Goal: Check status: Check status

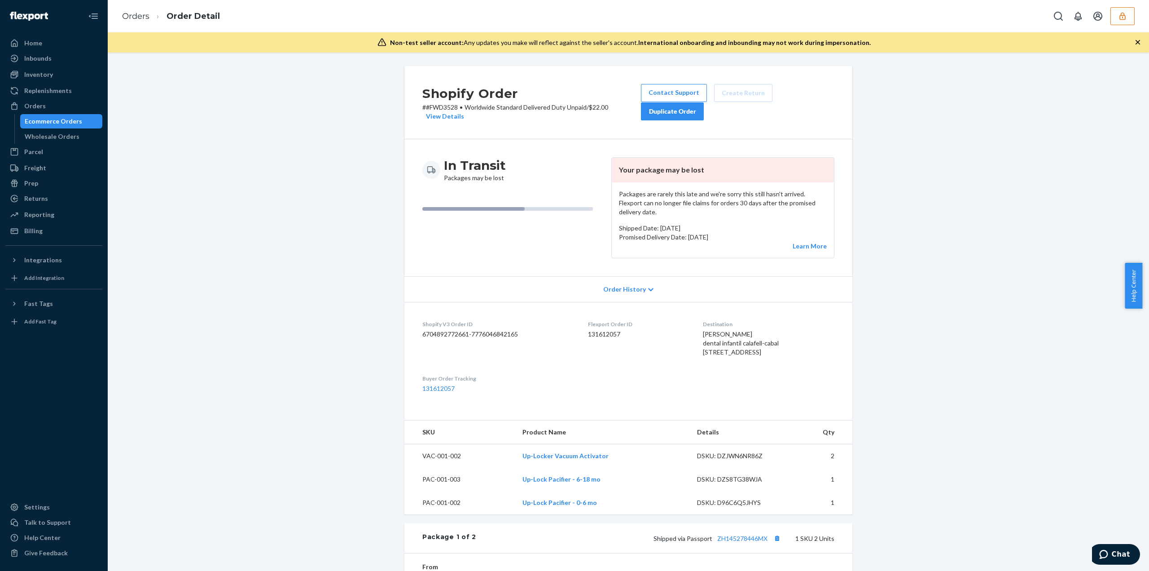
scroll to position [407, 0]
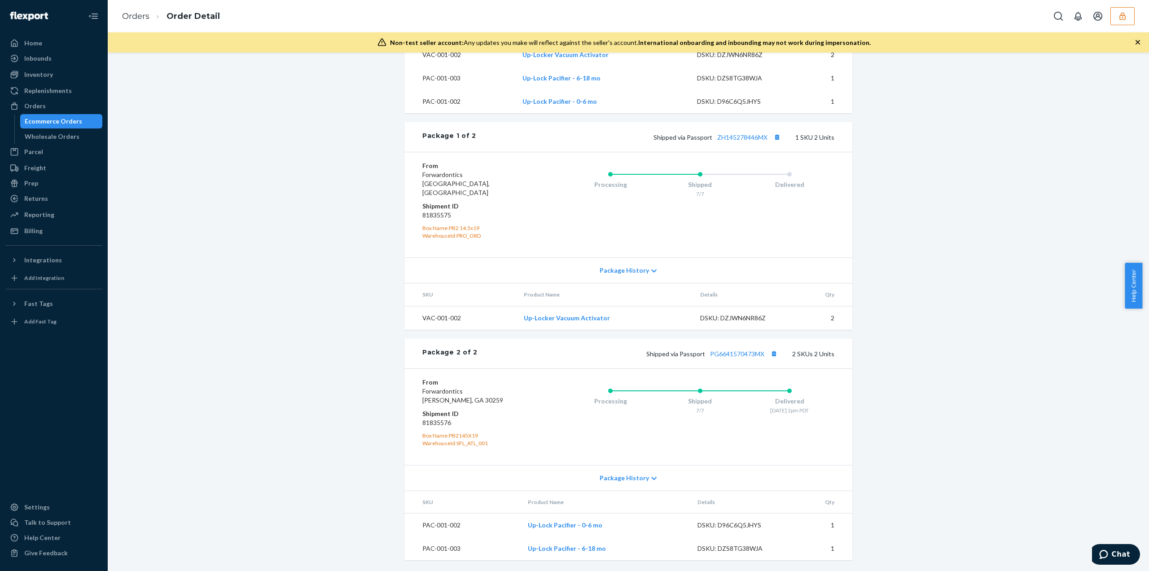
click at [1118, 18] on icon "button" at bounding box center [1122, 16] width 9 height 9
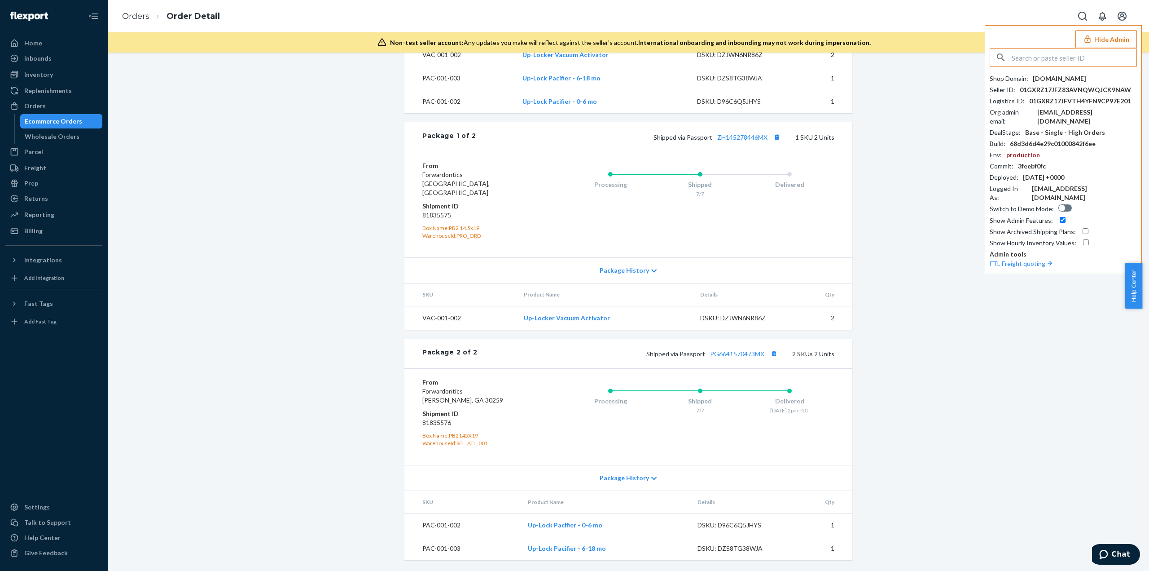
click at [1040, 61] on input "text" at bounding box center [1074, 57] width 125 height 18
type input "minimalanimal.pet@gmail.com"
click at [1048, 77] on span "minimalanimalpetgmailcom" at bounding box center [1066, 78] width 134 height 9
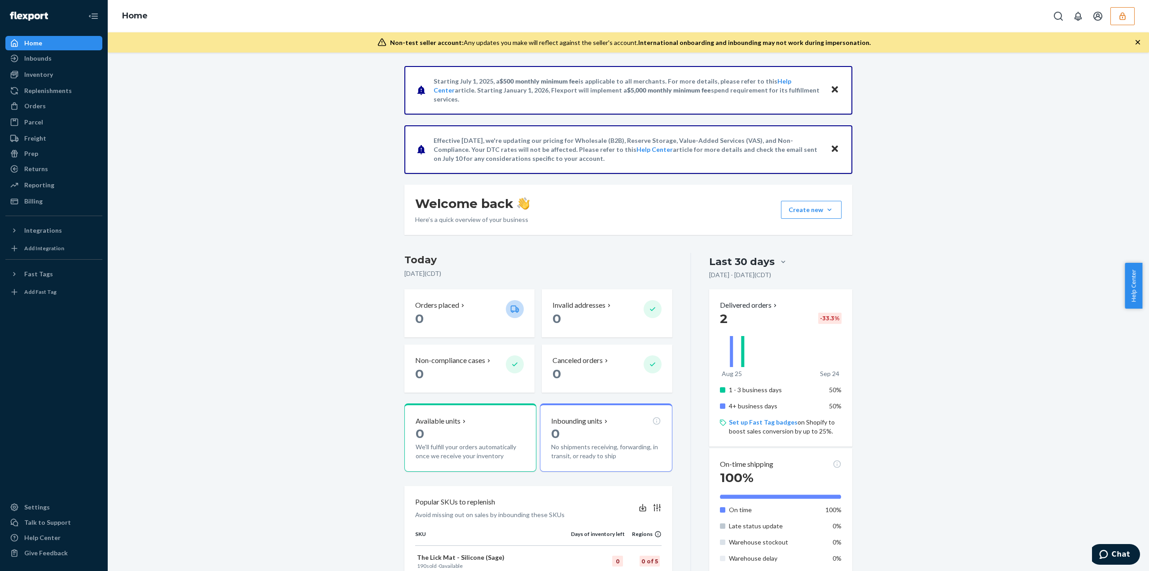
click at [1119, 25] on div "Home" at bounding box center [629, 16] width 1042 height 32
click at [1121, 20] on icon "button" at bounding box center [1122, 16] width 9 height 9
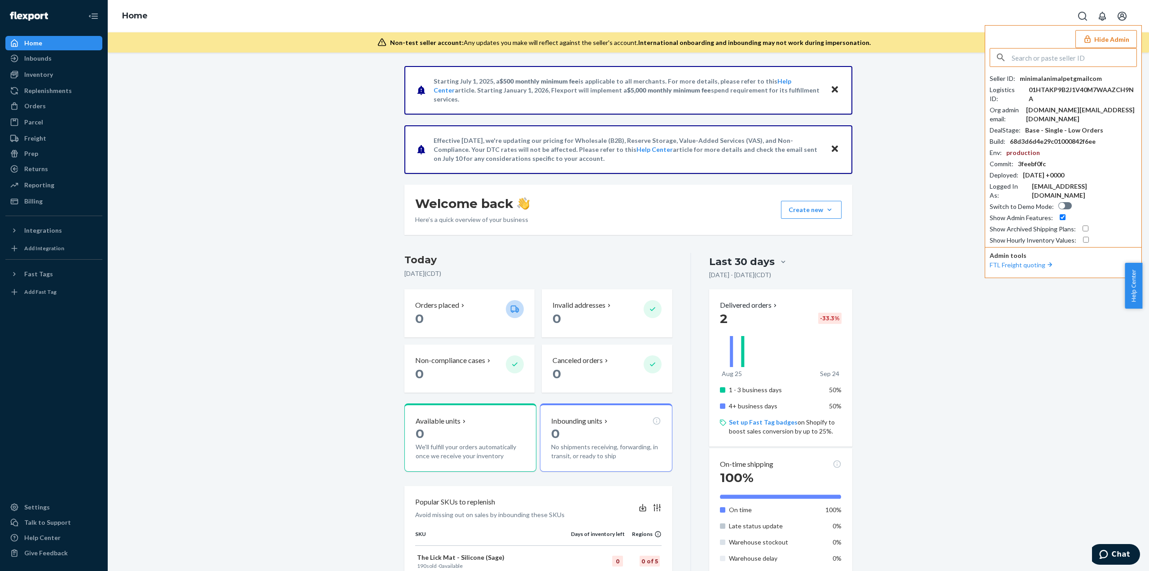
click at [1062, 57] on input "text" at bounding box center [1074, 57] width 125 height 18
type input "[DOMAIN_NAME][EMAIL_ADDRESS][DOMAIN_NAME]"
click at [1036, 81] on span "minimalanimalpetgmailcom" at bounding box center [1066, 78] width 134 height 9
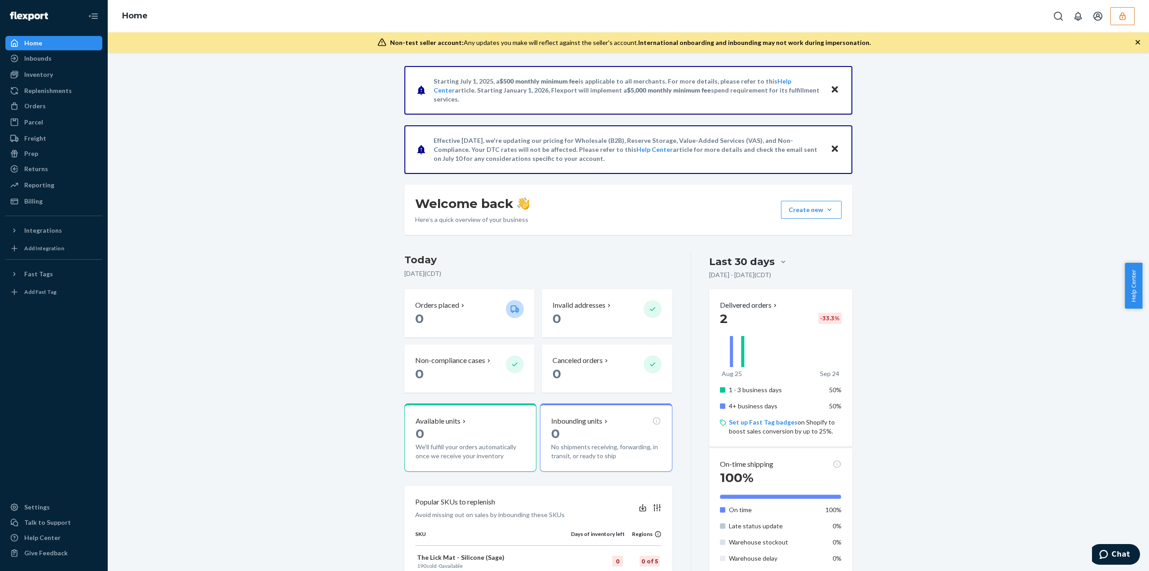
click at [1121, 21] on button "button" at bounding box center [1123, 16] width 24 height 18
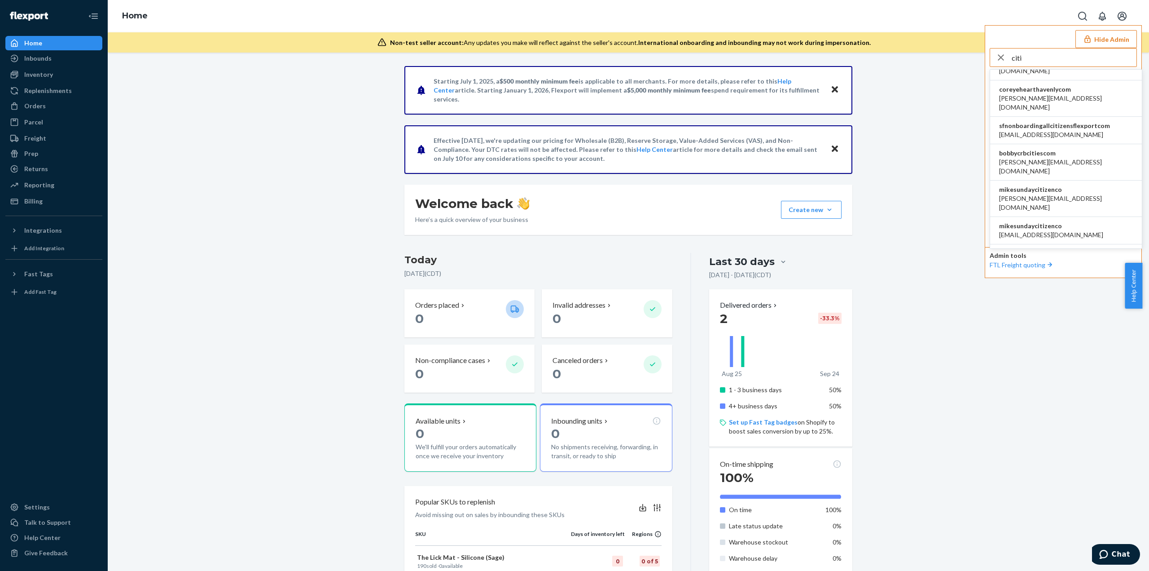
scroll to position [359, 0]
type input "citi"
click at [1065, 189] on span "candice@the-citizenry.com" at bounding box center [1066, 198] width 134 height 18
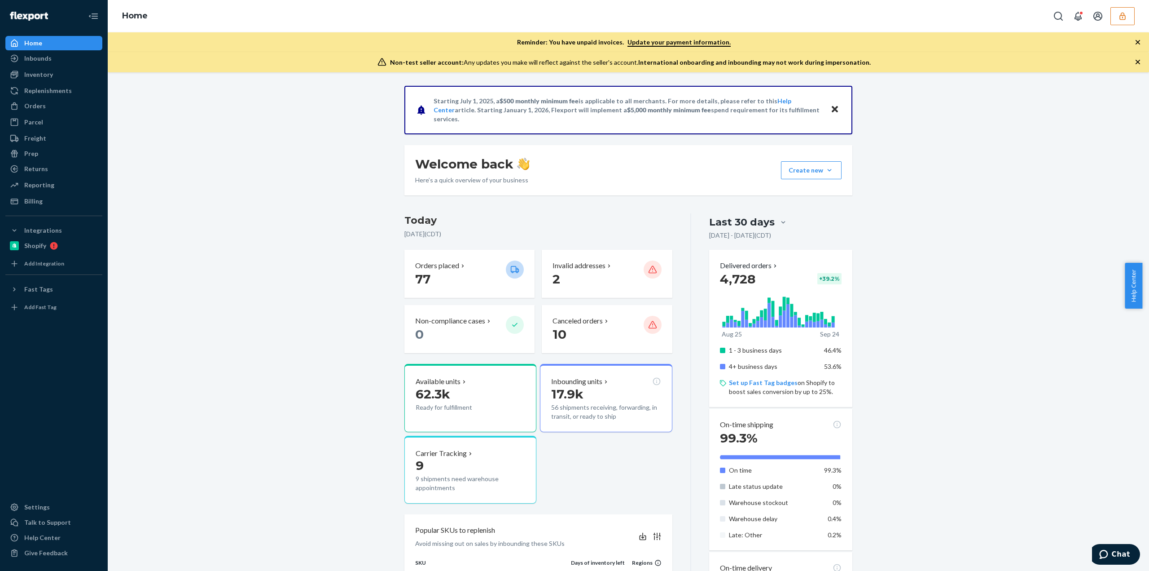
click at [1128, 18] on button "button" at bounding box center [1123, 16] width 24 height 18
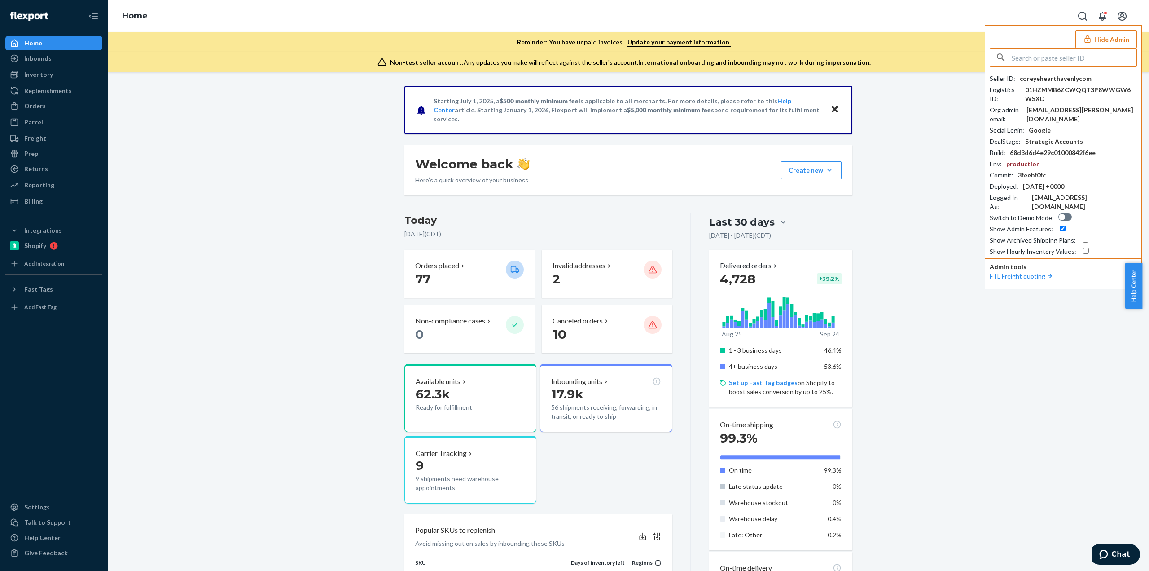
click at [1043, 49] on input "text" at bounding box center [1074, 57] width 125 height 18
click at [1042, 60] on input "text" at bounding box center [1074, 57] width 125 height 18
paste input "[DOMAIN_NAME][EMAIL_ADDRESS][DOMAIN_NAME]"
type input "[DOMAIN_NAME][EMAIL_ADDRESS][DOMAIN_NAME]"
click at [1071, 87] on span "minimalanimal.pet@gmail.com" at bounding box center [1066, 92] width 134 height 18
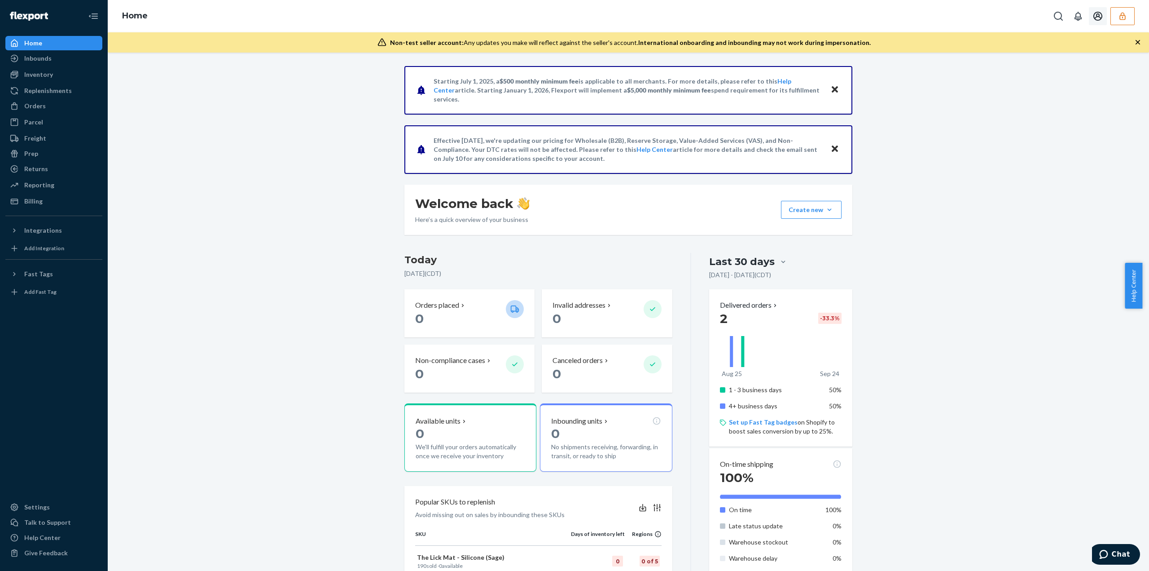
drag, startPoint x: 1118, startPoint y: 20, endPoint x: 1124, endPoint y: 19, distance: 5.9
click at [1119, 20] on button "button" at bounding box center [1123, 16] width 24 height 18
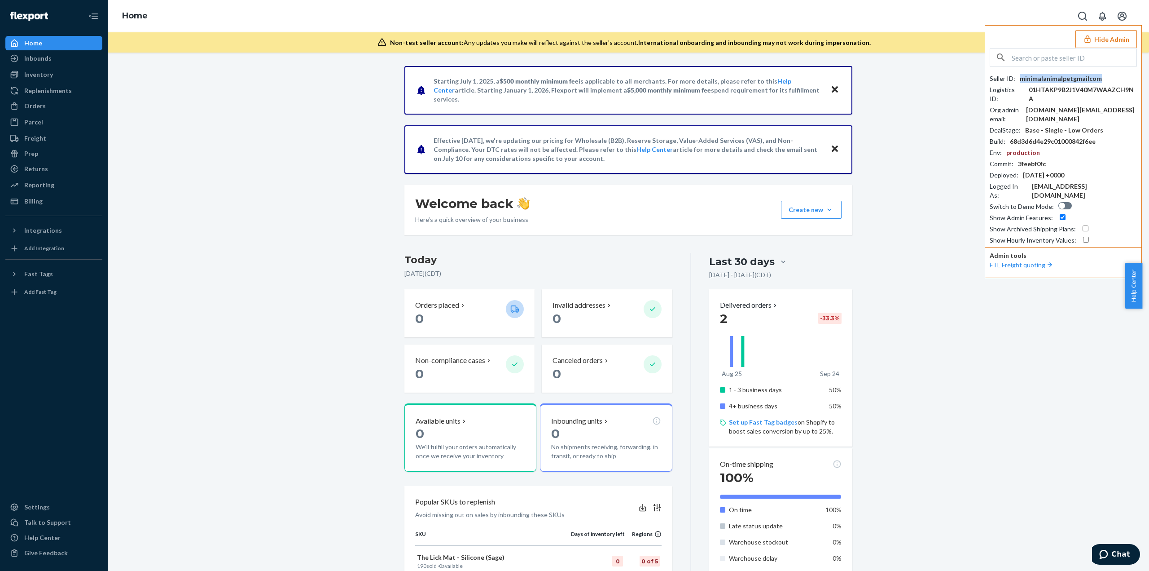
click at [1076, 79] on div "minimalanimalpetgmailcom" at bounding box center [1061, 78] width 82 height 9
click at [1040, 58] on input "text" at bounding box center [1074, 57] width 125 height 18
paste input "zswalmart163com"
type input "zswalmart163com"
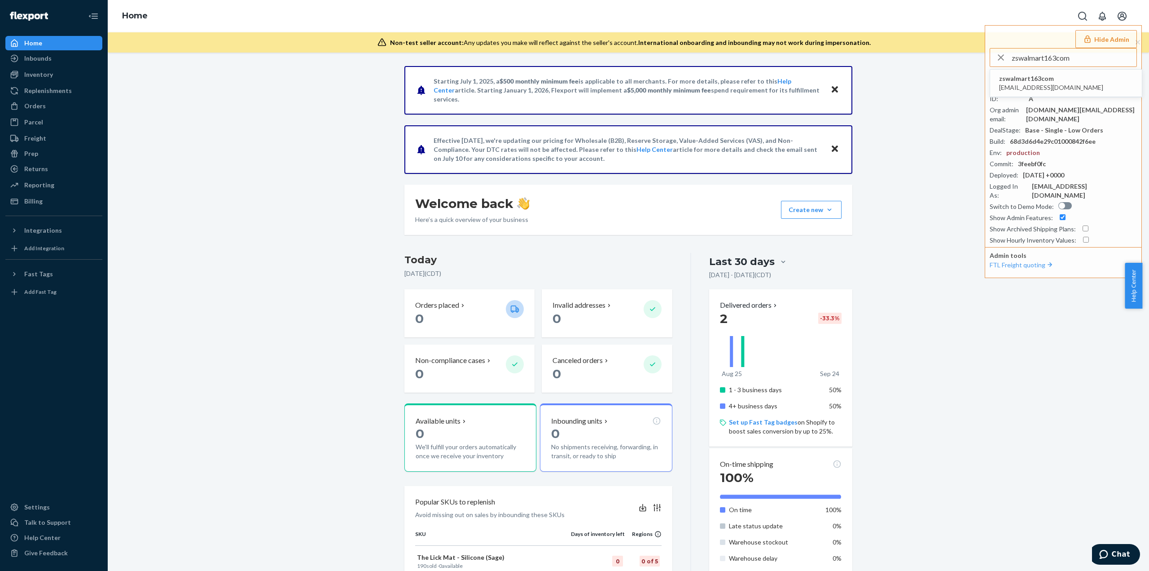
click at [1021, 74] on span "zswalmart163com" at bounding box center [1051, 78] width 104 height 9
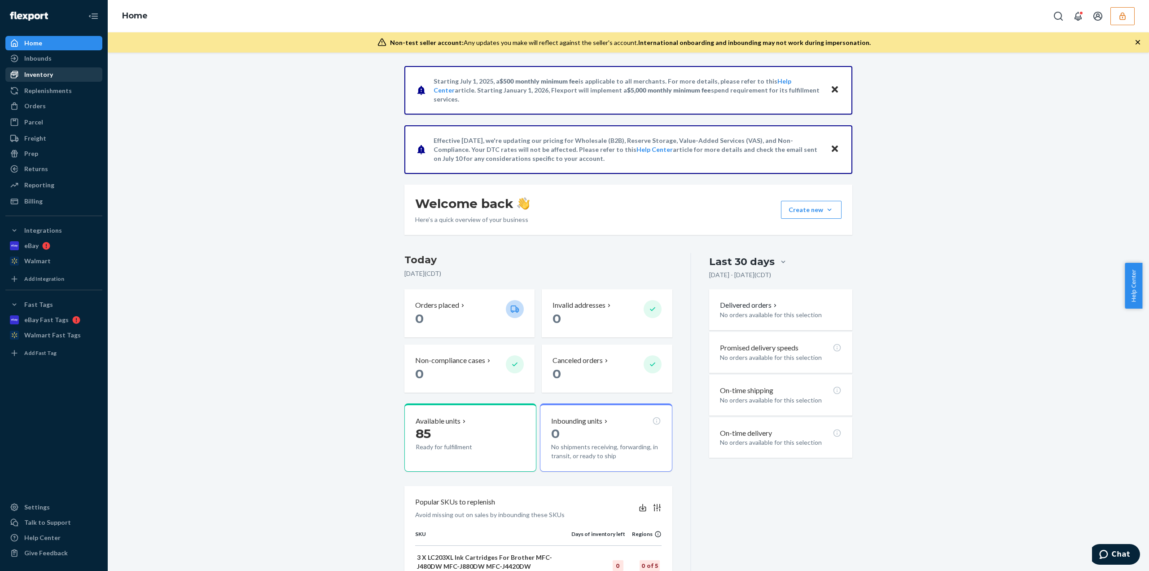
click at [57, 70] on div "Inventory" at bounding box center [53, 74] width 95 height 13
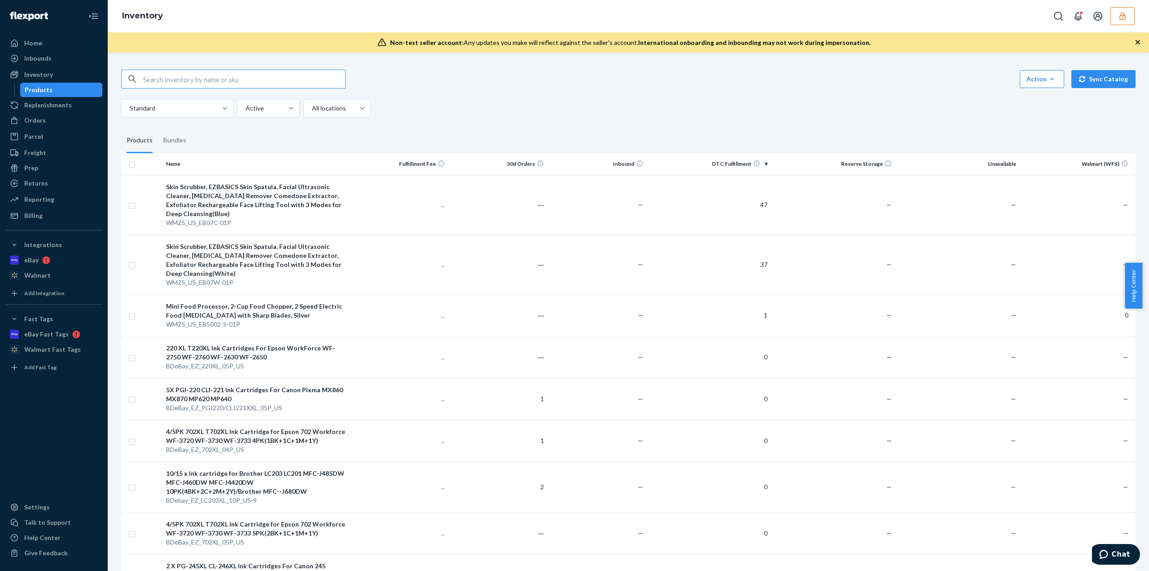
click at [689, 206] on td "47" at bounding box center [709, 205] width 124 height 60
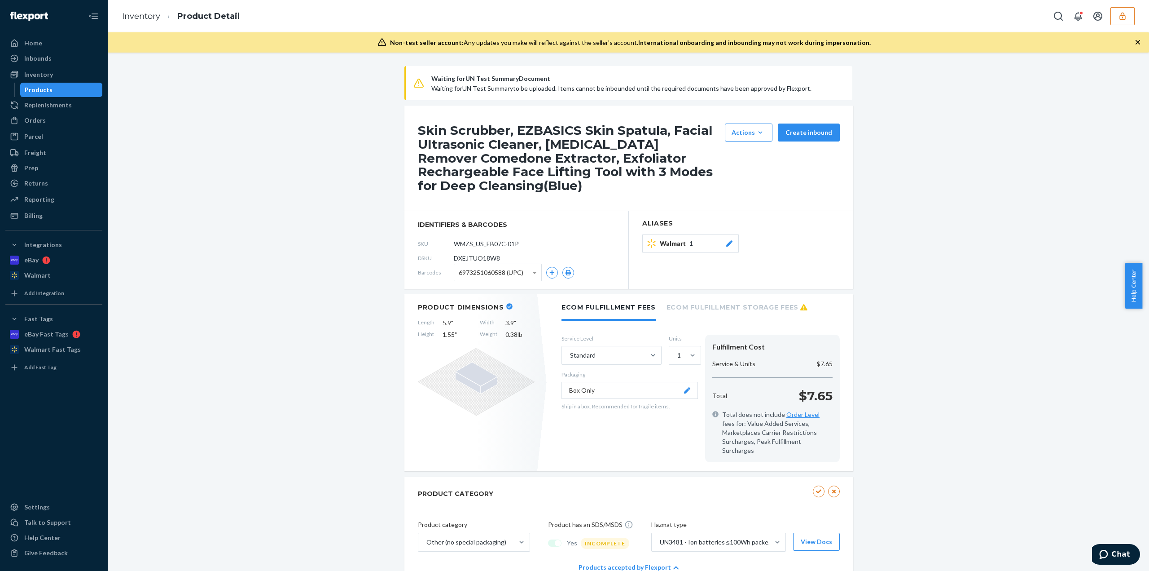
click at [541, 79] on span "Waiting for UN Test Summary Document" at bounding box center [636, 78] width 410 height 11
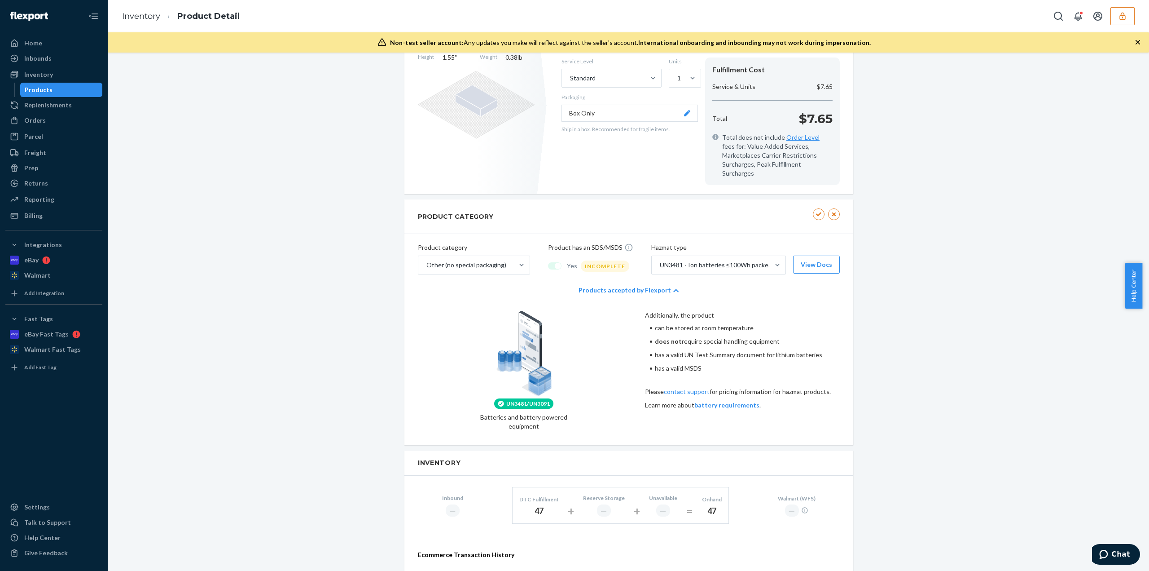
scroll to position [314, 0]
click at [607, 260] on div "INCOMPLETE" at bounding box center [605, 265] width 48 height 11
click at [807, 255] on button "View Docs" at bounding box center [816, 264] width 47 height 18
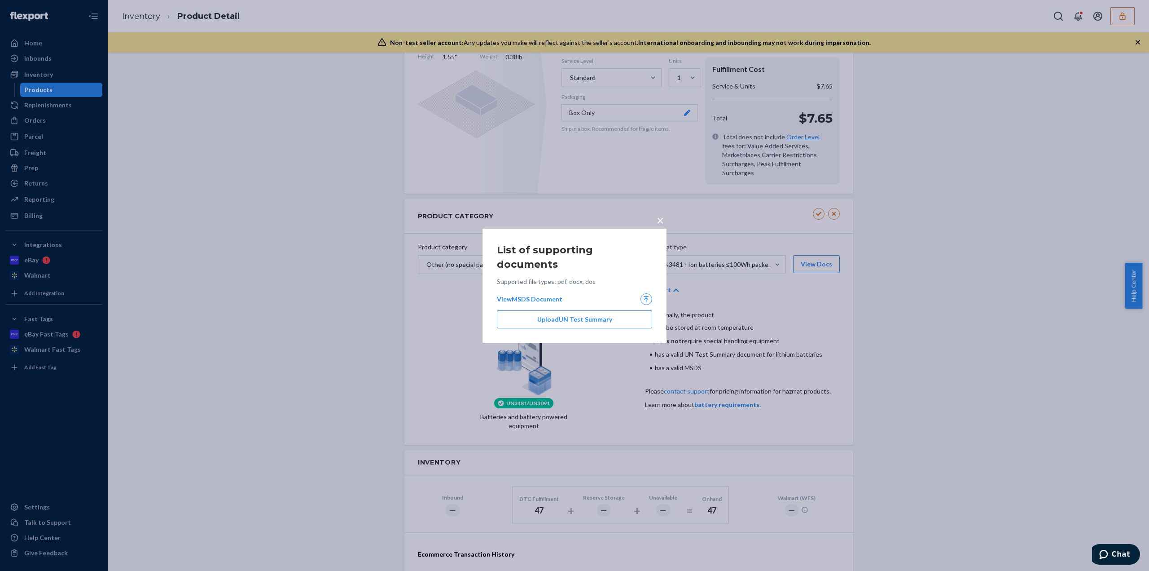
click at [662, 223] on span "×" at bounding box center [660, 219] width 7 height 15
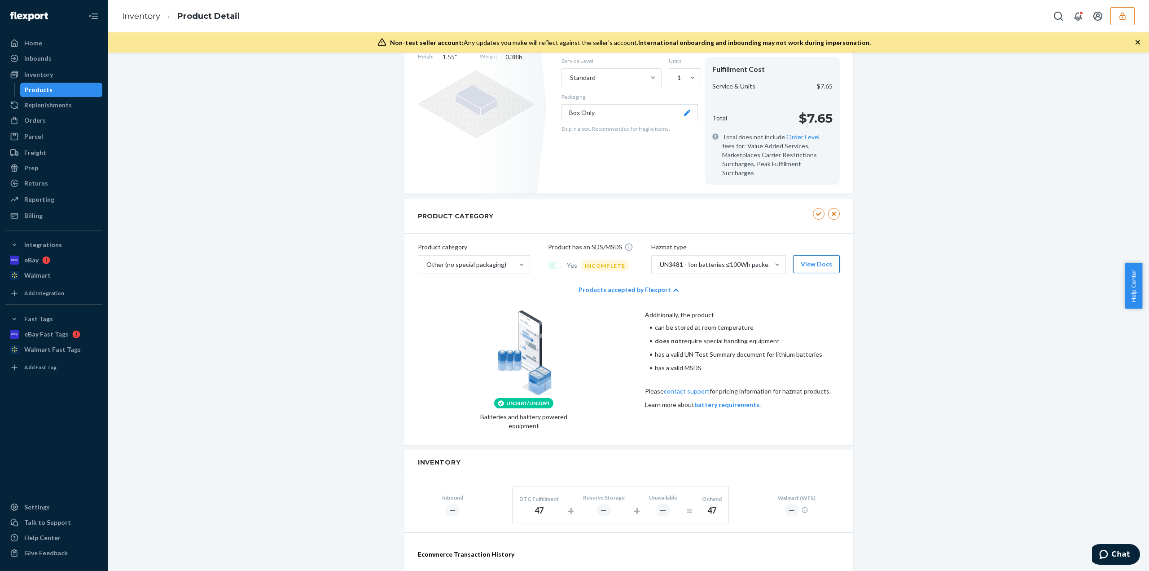
click at [802, 256] on button "View Docs" at bounding box center [816, 264] width 47 height 18
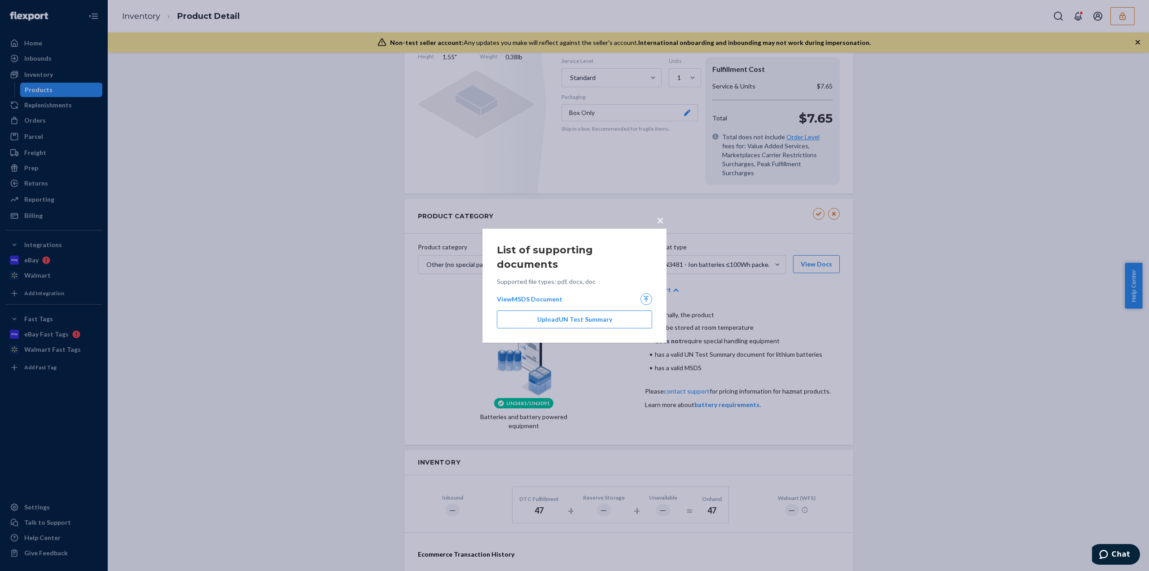
click at [661, 223] on span "×" at bounding box center [660, 219] width 7 height 15
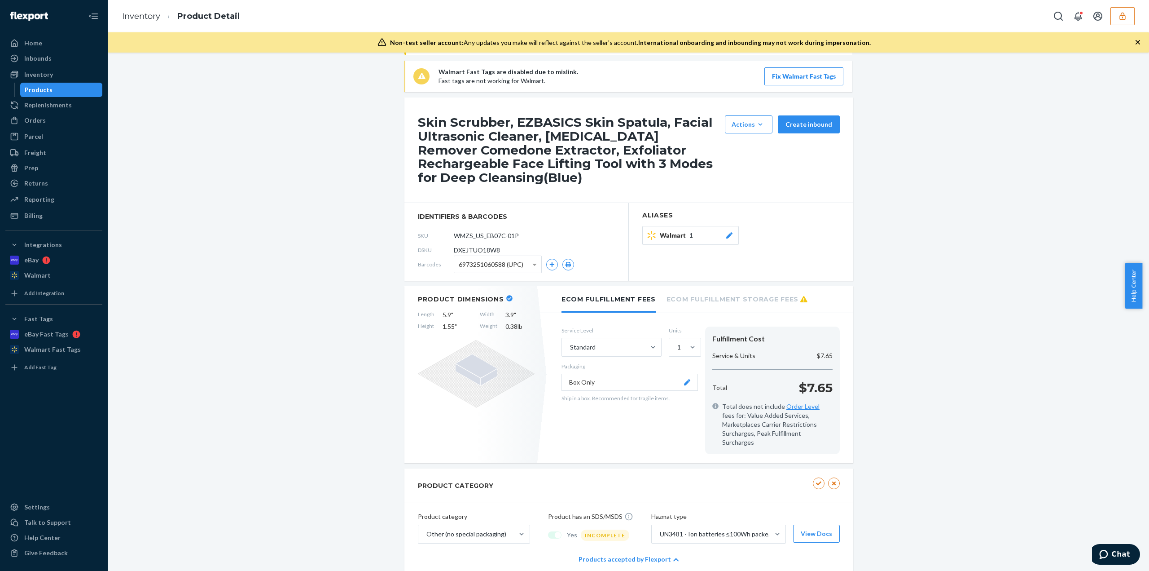
scroll to position [0, 0]
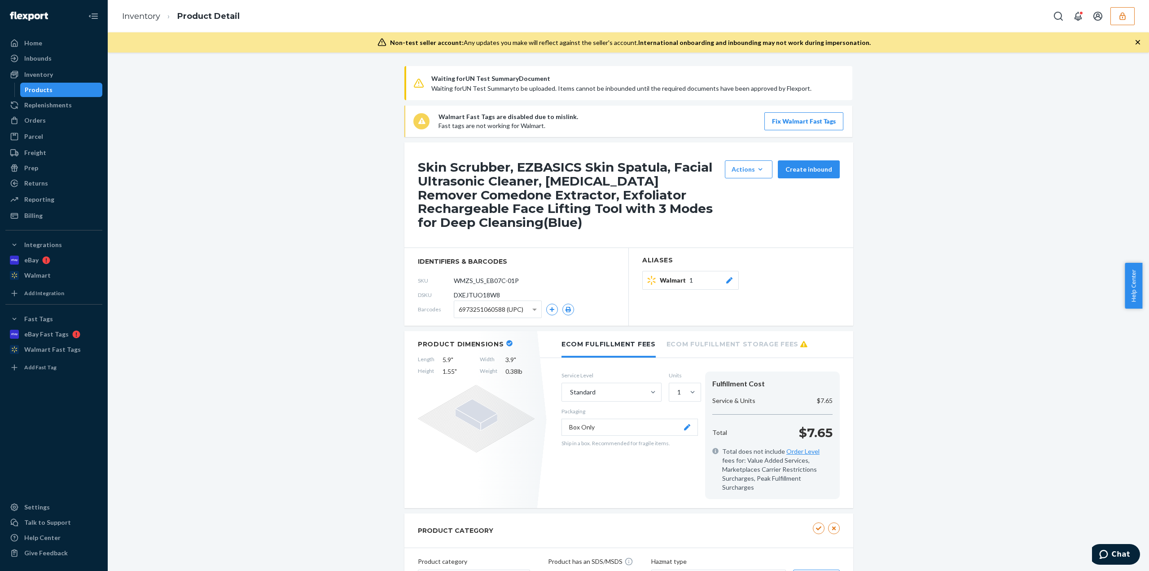
click at [1109, 14] on div at bounding box center [1092, 16] width 85 height 18
click at [1124, 9] on button "button" at bounding box center [1123, 16] width 24 height 18
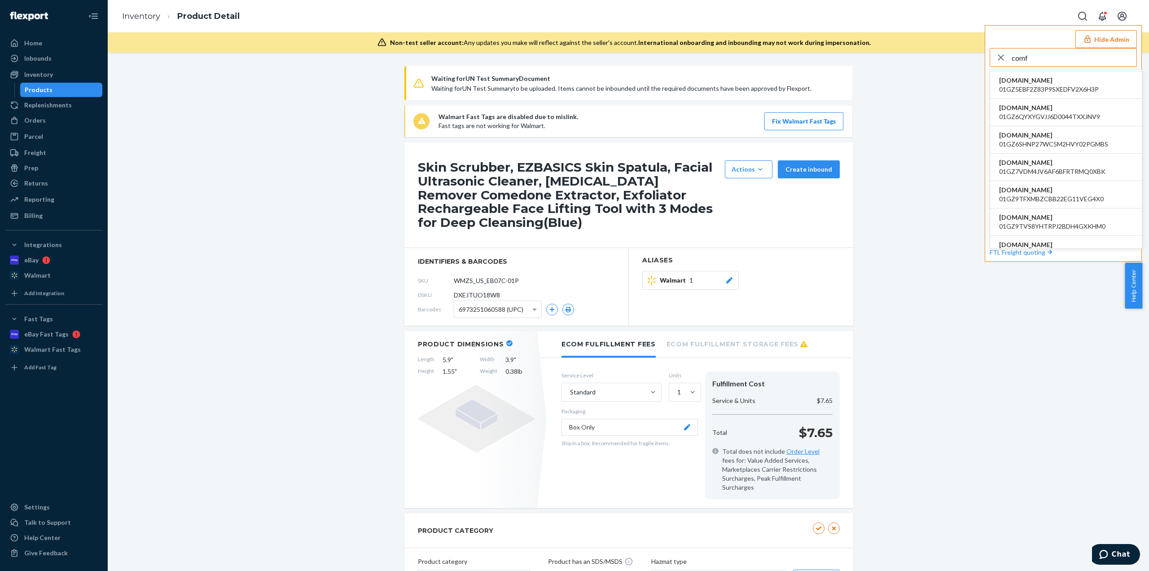
scroll to position [224, 0]
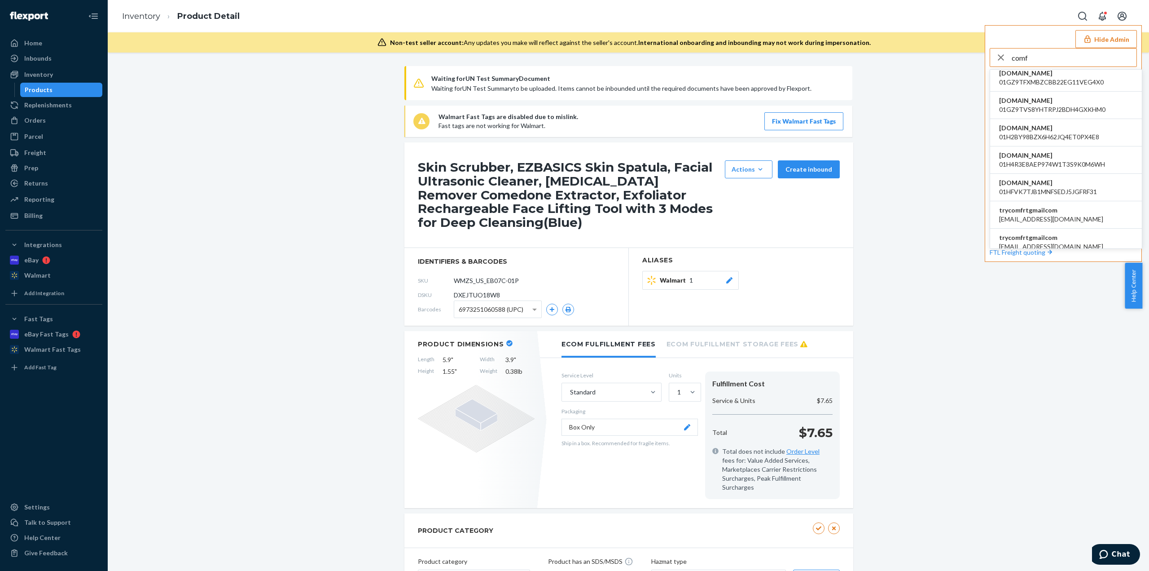
type input "comf"
click at [1047, 206] on span "trycomfrtgmailcom" at bounding box center [1051, 210] width 104 height 9
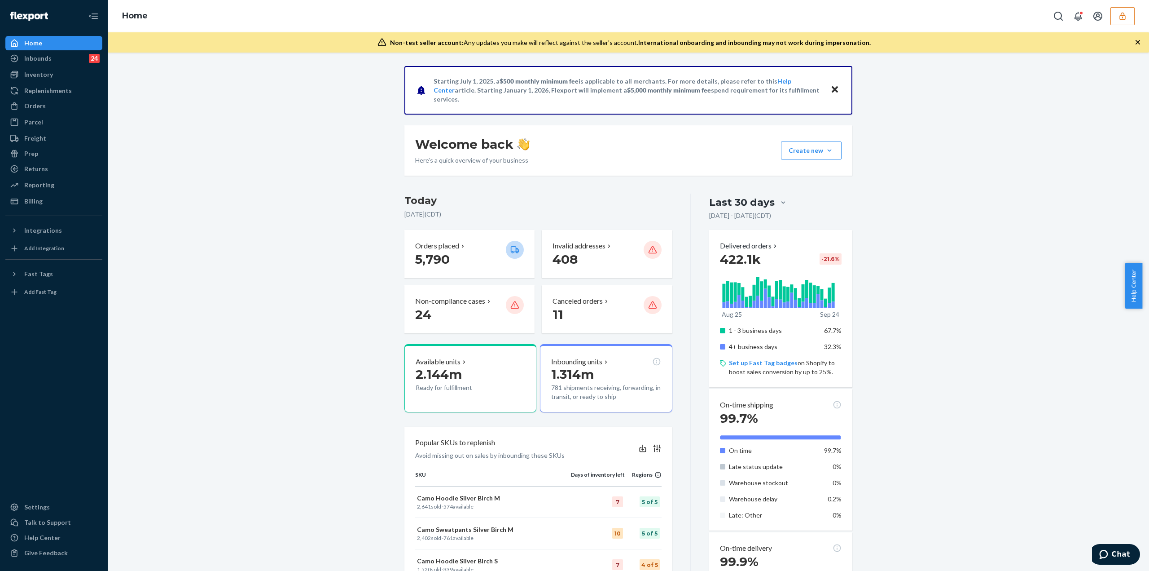
click at [54, 114] on div "Orders Ecommerce Orders Wholesale Orders" at bounding box center [53, 106] width 97 height 15
click at [55, 108] on div "Orders" at bounding box center [53, 106] width 95 height 13
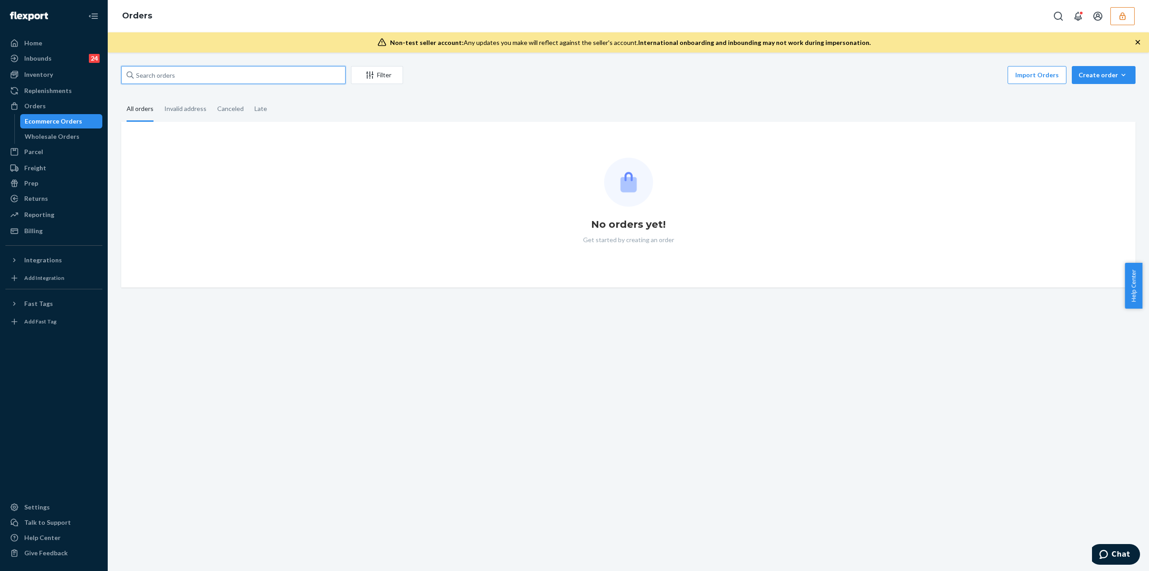
click at [151, 75] on input "text" at bounding box center [233, 75] width 224 height 18
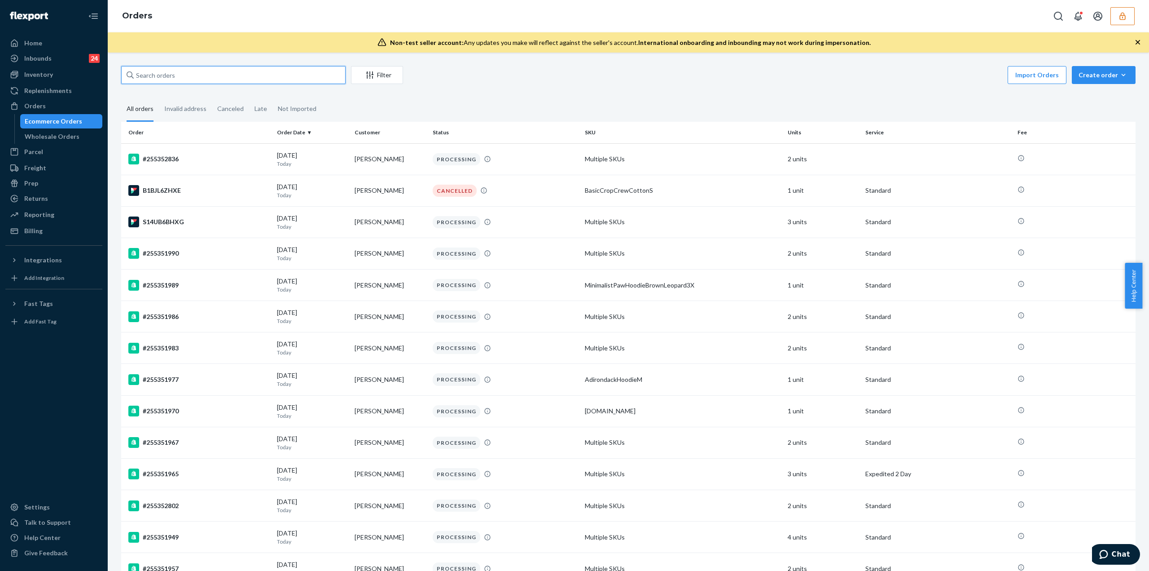
paste input "136576767"
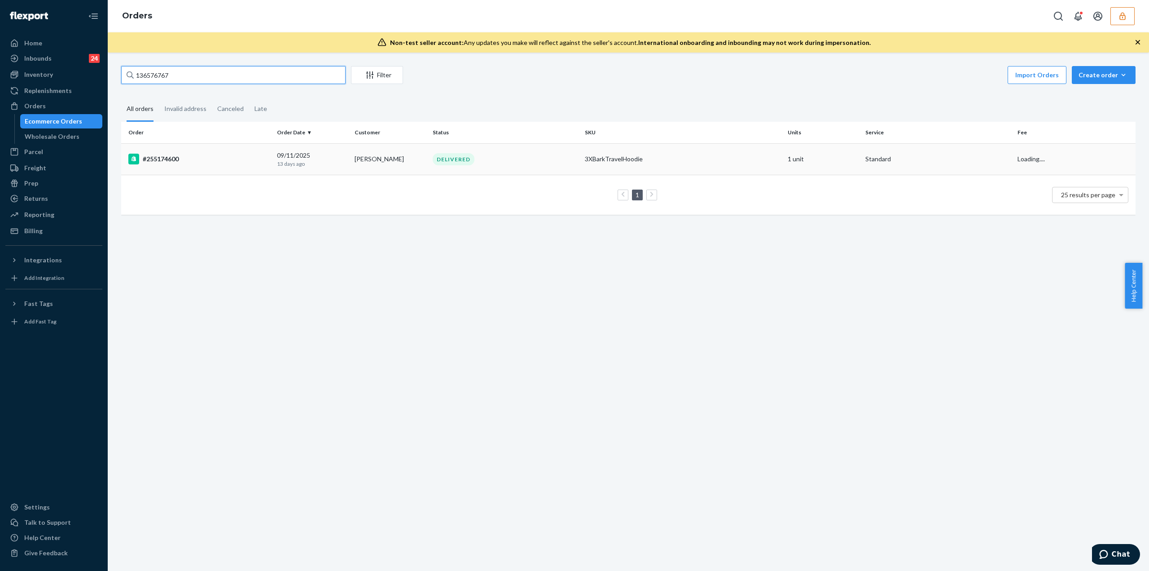
type input "136576767"
click at [501, 170] on td "DELIVERED" at bounding box center [505, 158] width 152 height 31
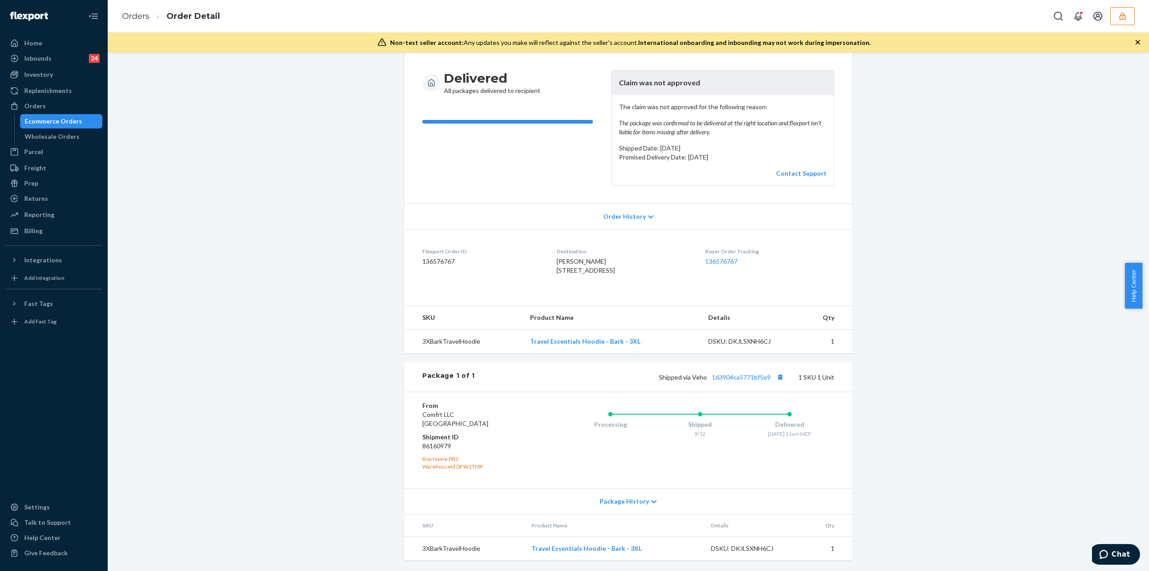
scroll to position [94, 0]
click at [1120, 16] on icon "button" at bounding box center [1122, 16] width 9 height 9
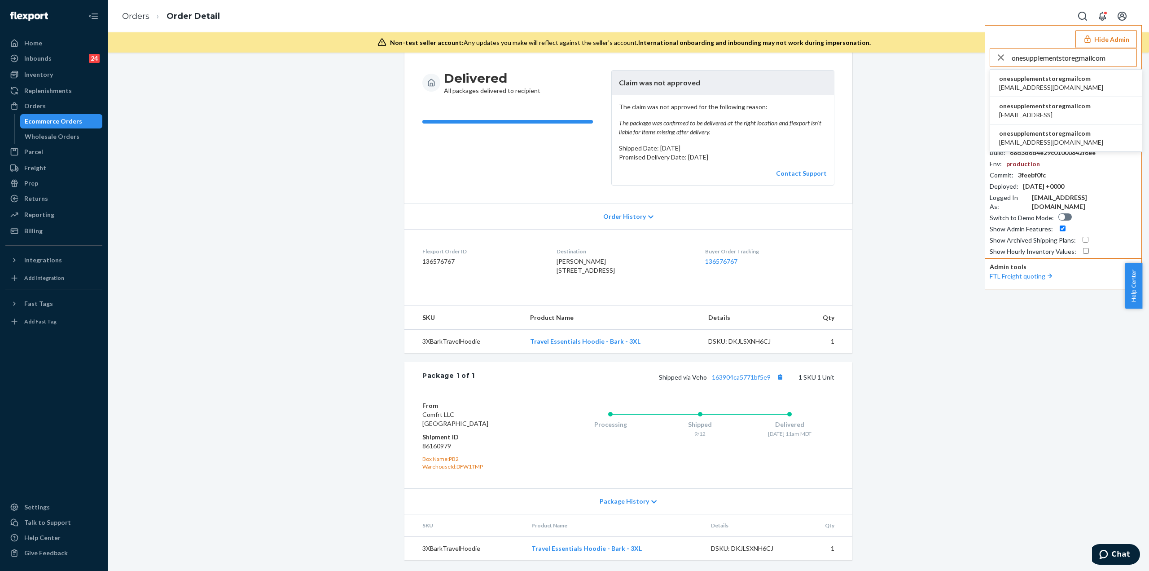
type input "onesupplementstoregmailcom"
click at [1031, 89] on span "[EMAIL_ADDRESS][DOMAIN_NAME]" at bounding box center [1051, 87] width 104 height 9
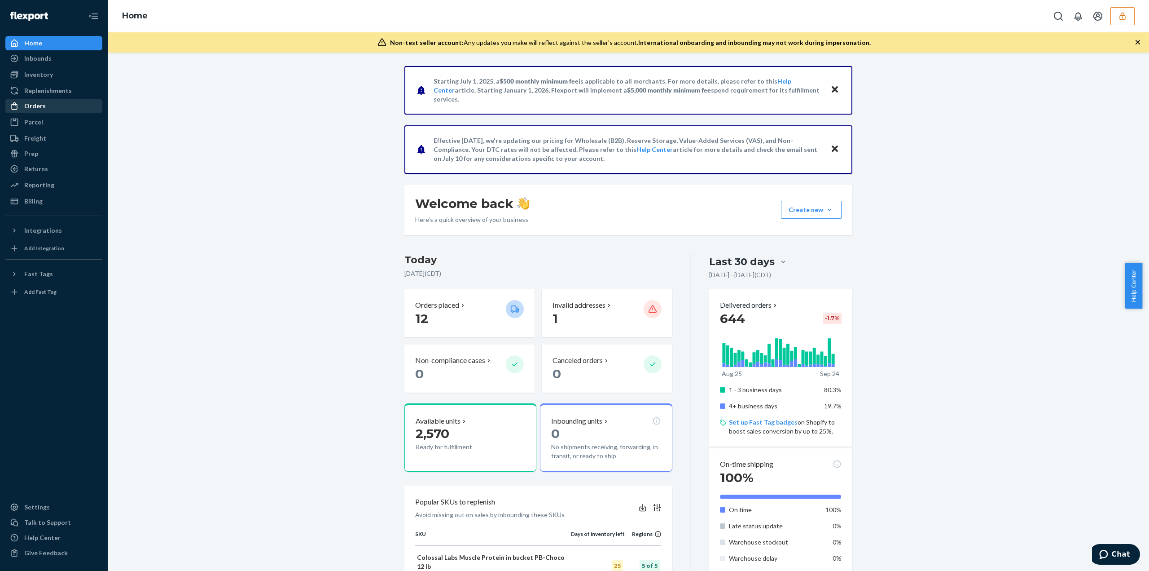
click at [69, 112] on div "Orders" at bounding box center [53, 106] width 95 height 13
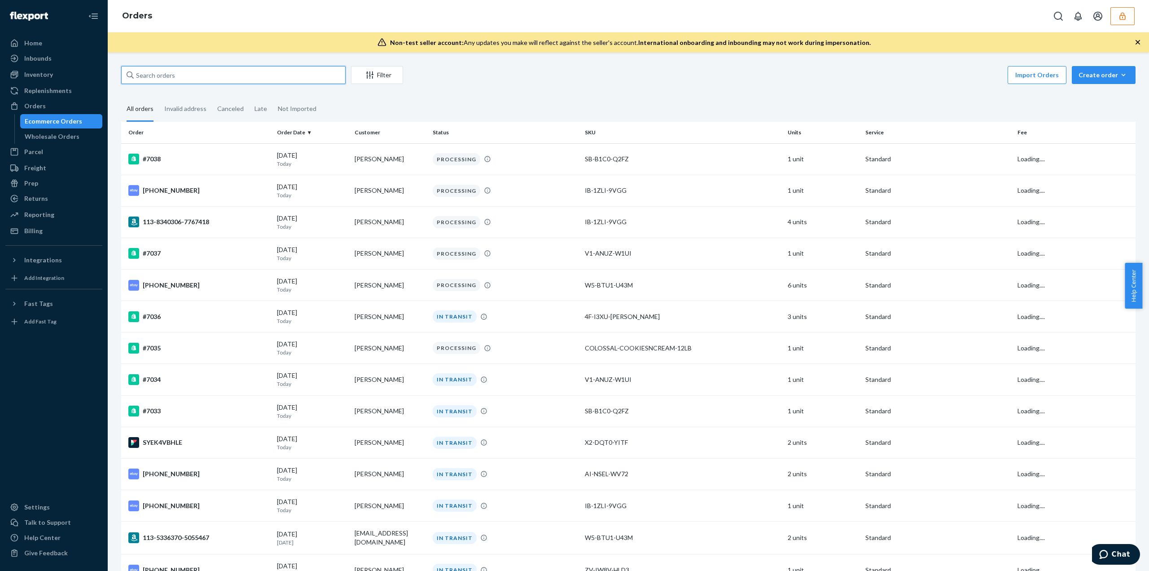
click at [165, 80] on input "text" at bounding box center [233, 75] width 224 height 18
paste input "136845458"
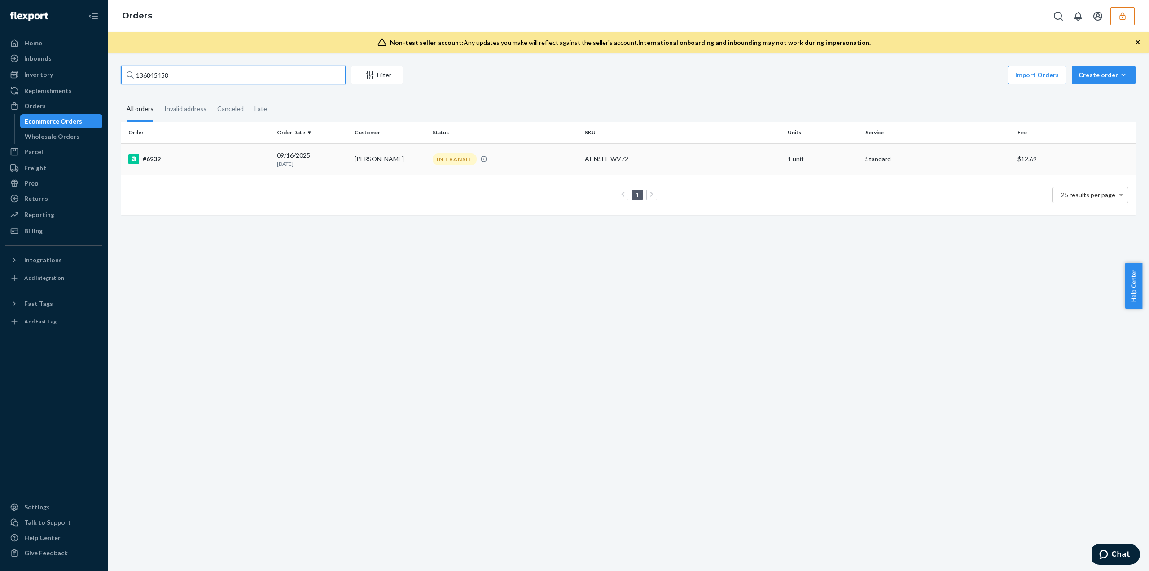
type input "136845458"
click at [435, 161] on div "IN TRANSIT" at bounding box center [455, 159] width 44 height 12
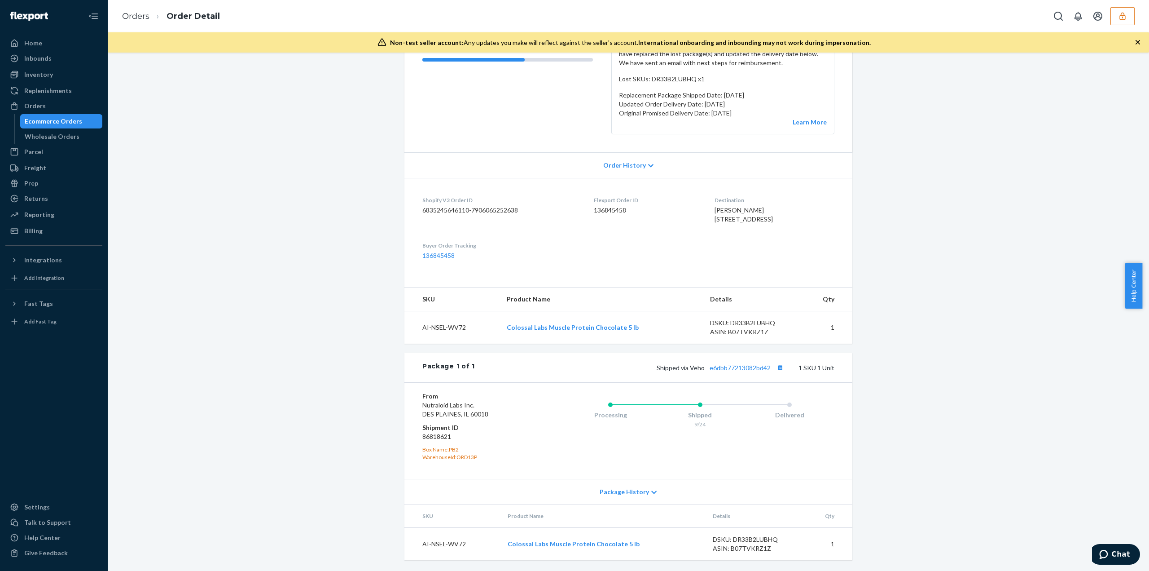
scroll to position [156, 0]
click at [733, 369] on link "e6dbb77213082bd42" at bounding box center [740, 368] width 61 height 8
click at [435, 438] on dd "86818621" at bounding box center [475, 436] width 107 height 9
copy dd "86818621"
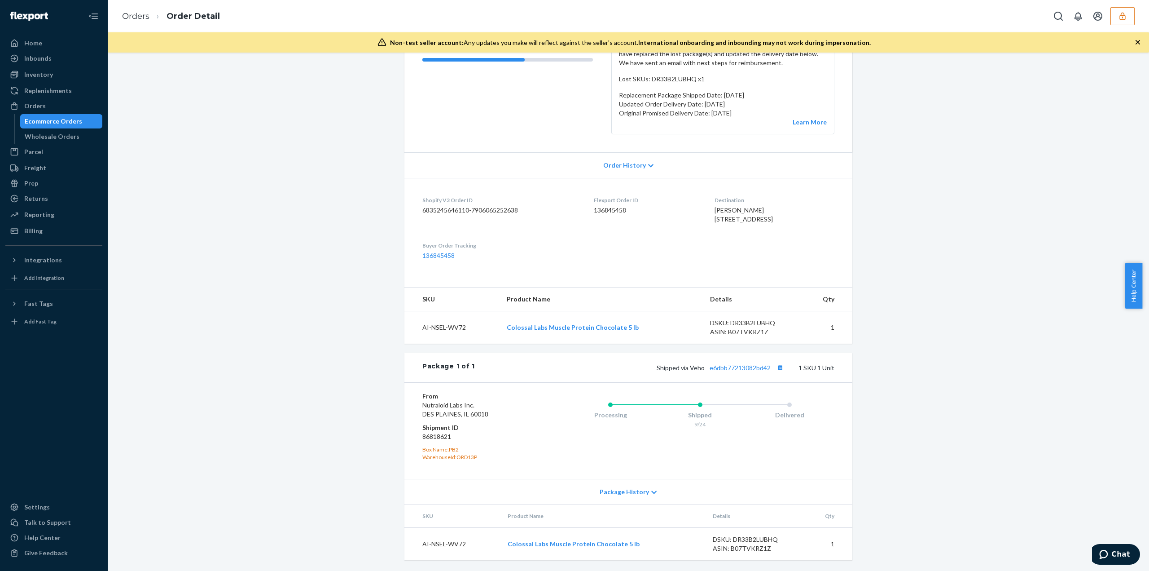
click at [1125, 6] on div "Orders Order Detail" at bounding box center [629, 16] width 1042 height 32
click at [1125, 17] on icon "button" at bounding box center [1122, 16] width 9 height 9
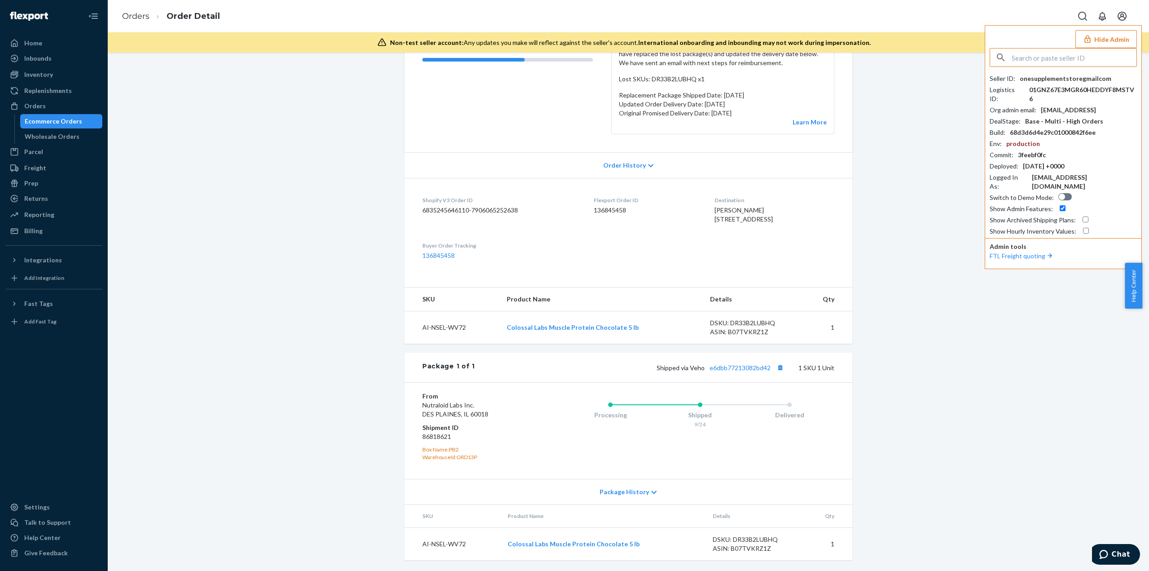
click at [1070, 53] on input "text" at bounding box center [1074, 57] width 125 height 18
type input "sarah.shaughnessy@tropicfeel.com"
click at [1057, 80] on span "miquelregidortropicfeelcom" at bounding box center [1066, 78] width 134 height 9
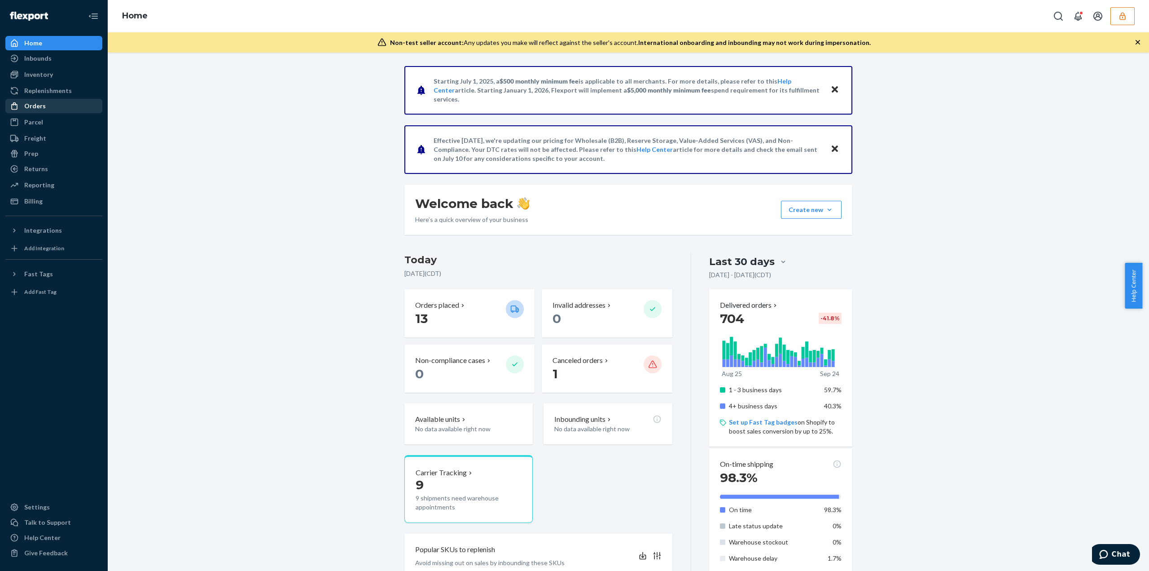
drag, startPoint x: 67, startPoint y: 111, endPoint x: 78, endPoint y: 105, distance: 12.3
click at [68, 112] on div "Orders" at bounding box center [53, 106] width 95 height 13
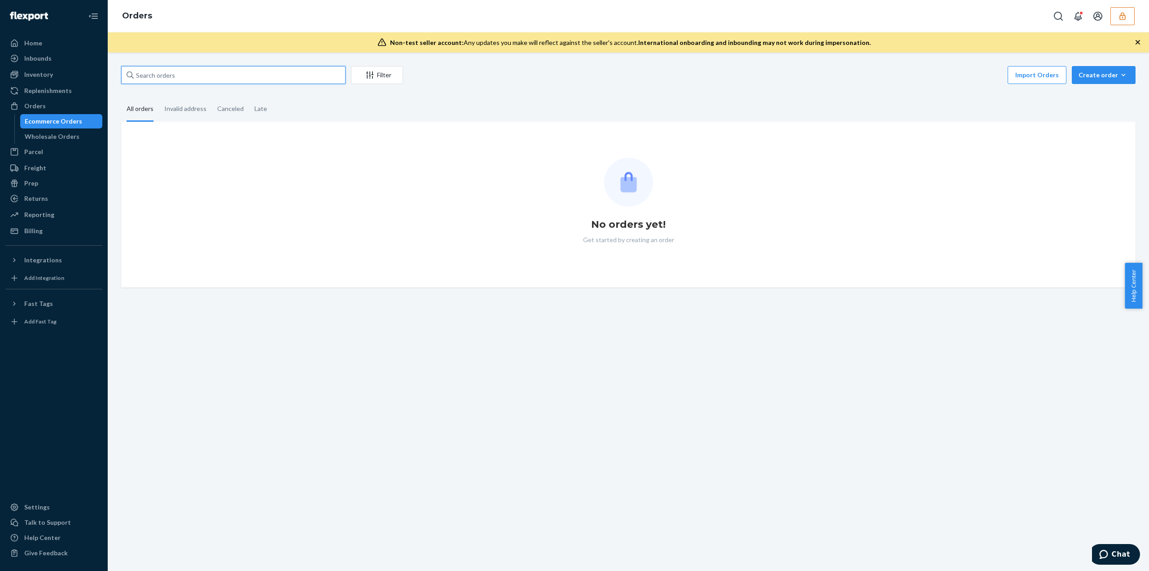
click at [150, 77] on input "text" at bounding box center [233, 75] width 224 height 18
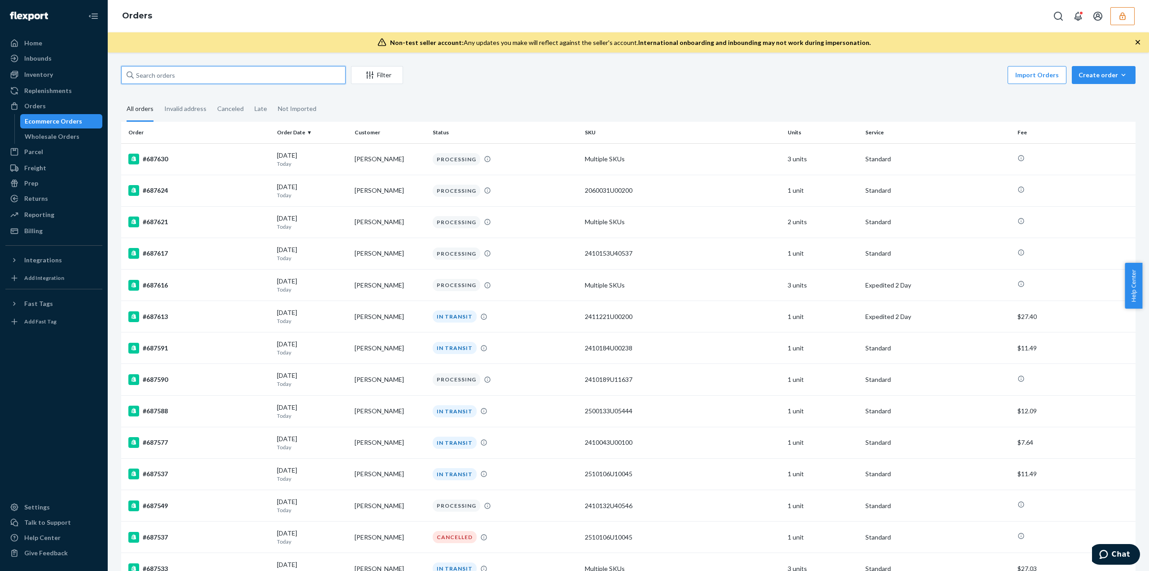
paste input "686545"
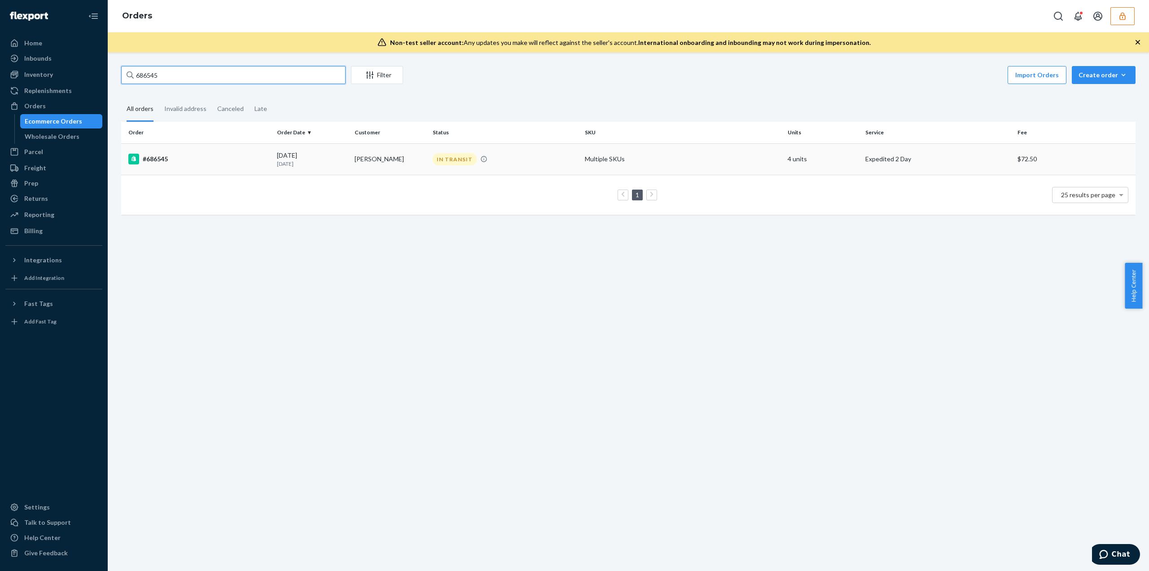
type input "686545"
click at [422, 168] on td "Cheryl McColgan" at bounding box center [390, 158] width 78 height 31
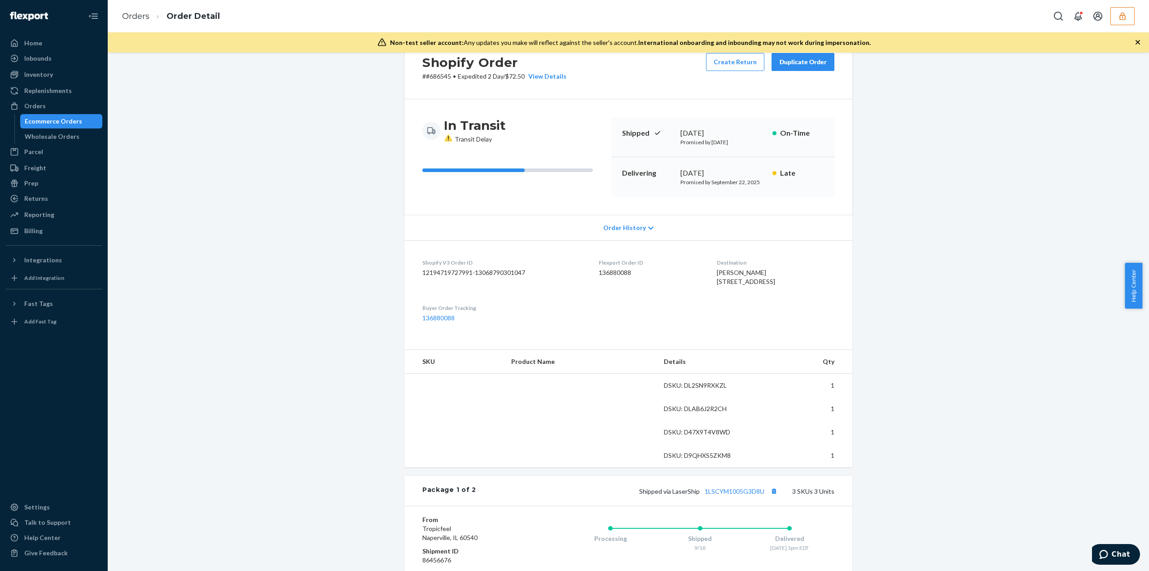
scroll to position [45, 0]
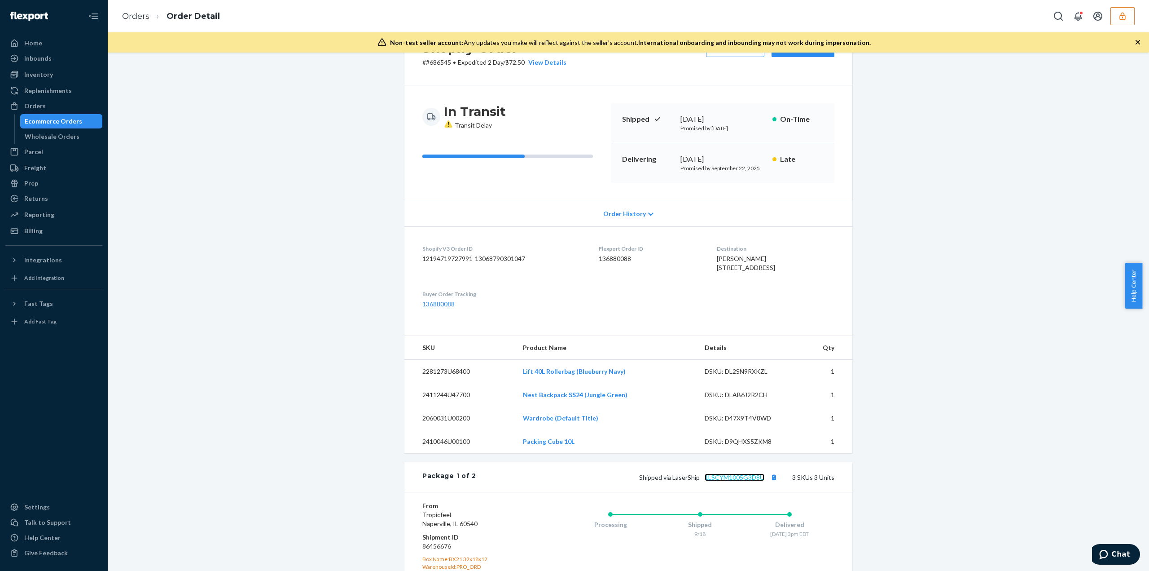
click at [740, 481] on link "1LSCYM1005G3D8U" at bounding box center [735, 477] width 60 height 8
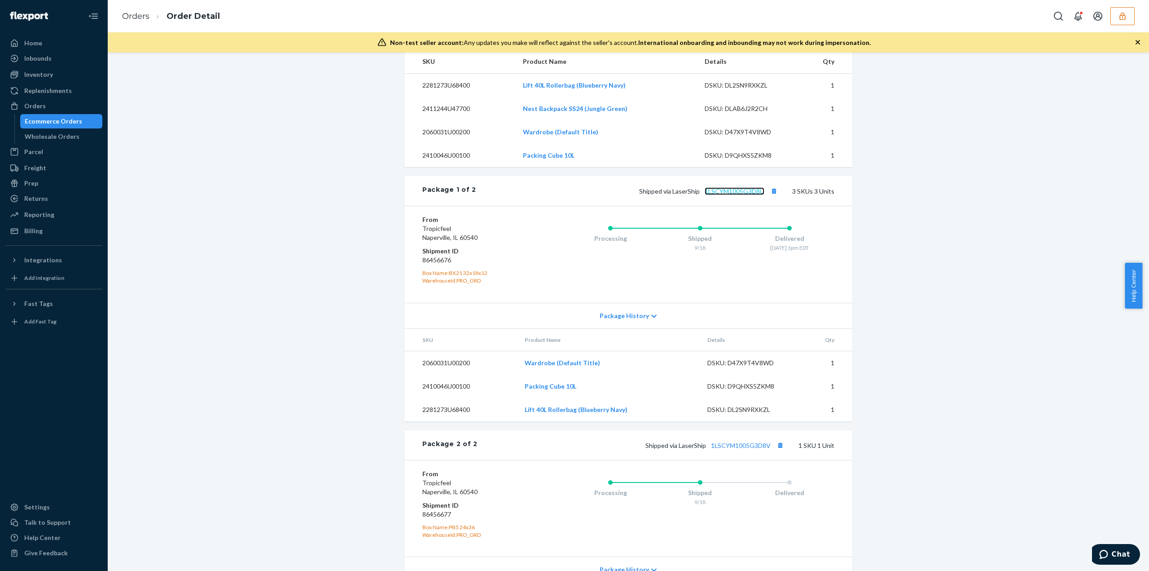
scroll to position [415, 0]
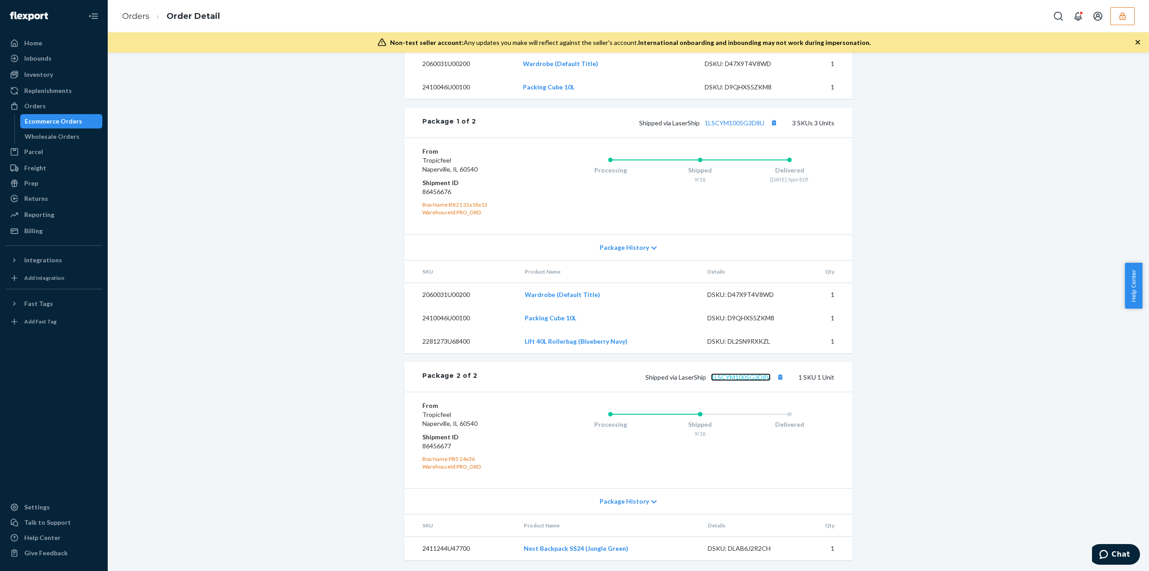
click at [748, 380] on link "1LSCYM1005G3D8V" at bounding box center [741, 377] width 60 height 8
click at [743, 376] on link "1LSCYM1005G3D8V" at bounding box center [741, 377] width 60 height 8
click at [774, 378] on button "Copy tracking number" at bounding box center [780, 377] width 12 height 12
click at [435, 449] on dd "86456677" at bounding box center [475, 445] width 107 height 9
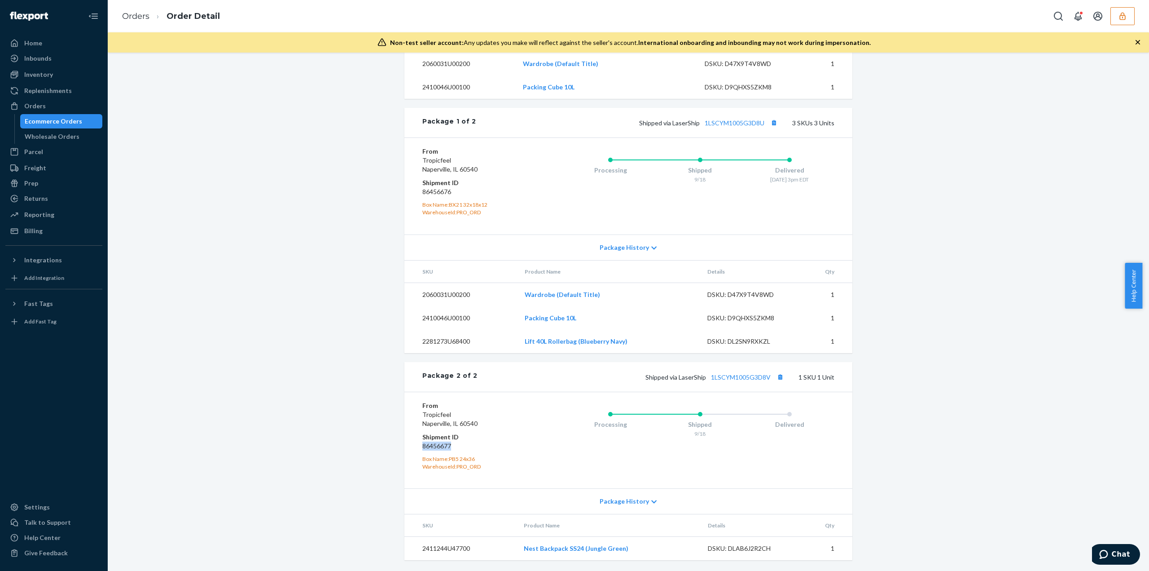
copy dd "86456677"
click at [1119, 18] on icon "button" at bounding box center [1122, 16] width 9 height 9
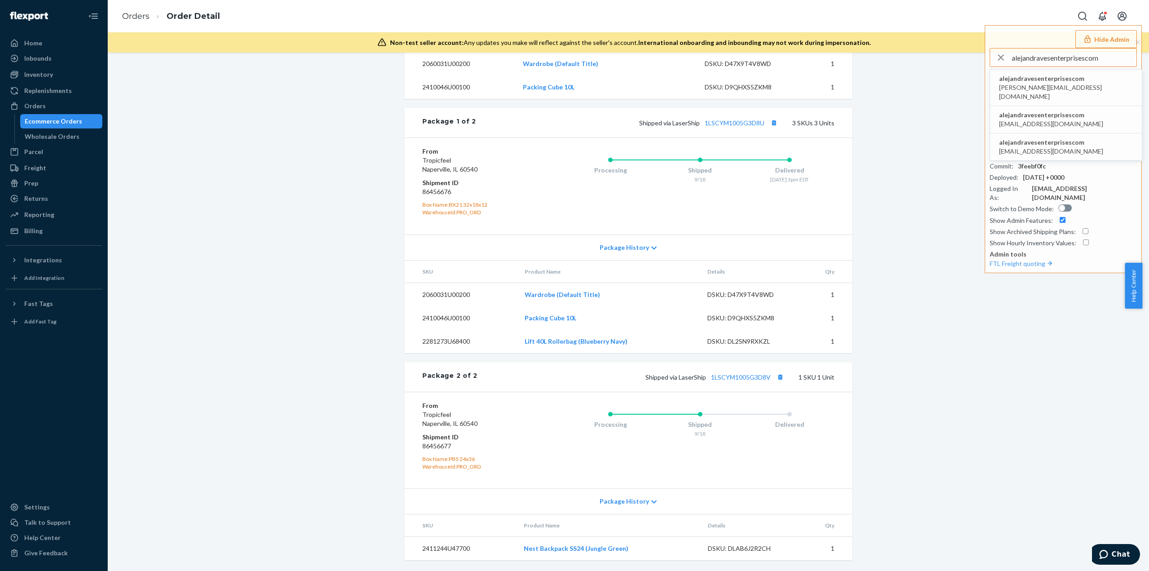
type input "alejandravesenterprisescom"
click at [1030, 76] on span "alejandravesenterprisescom" at bounding box center [1066, 78] width 134 height 9
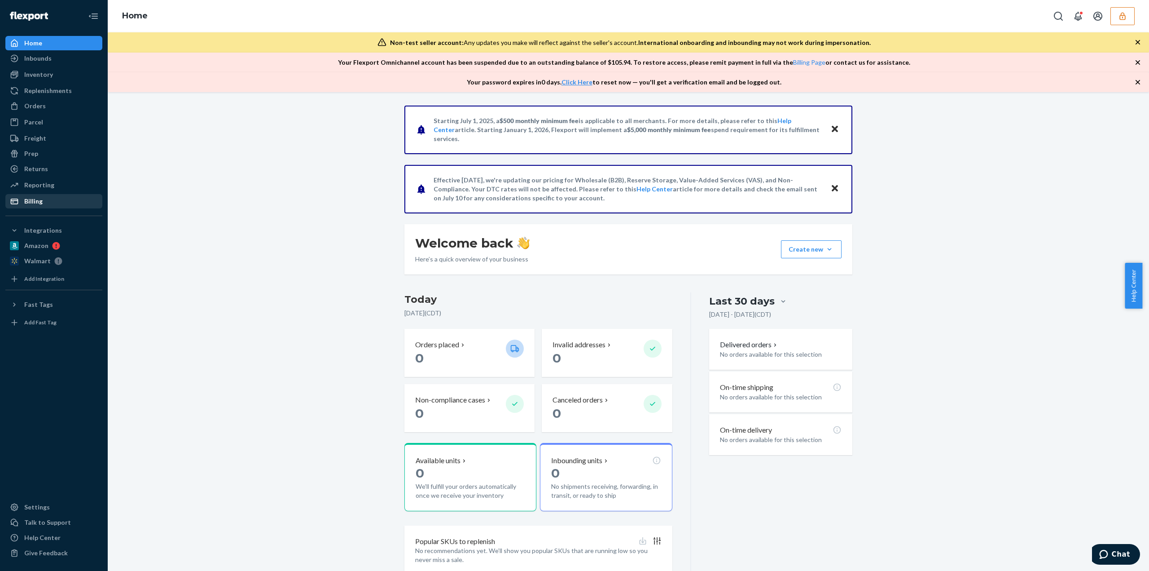
click at [65, 200] on div "Billing" at bounding box center [53, 201] width 95 height 13
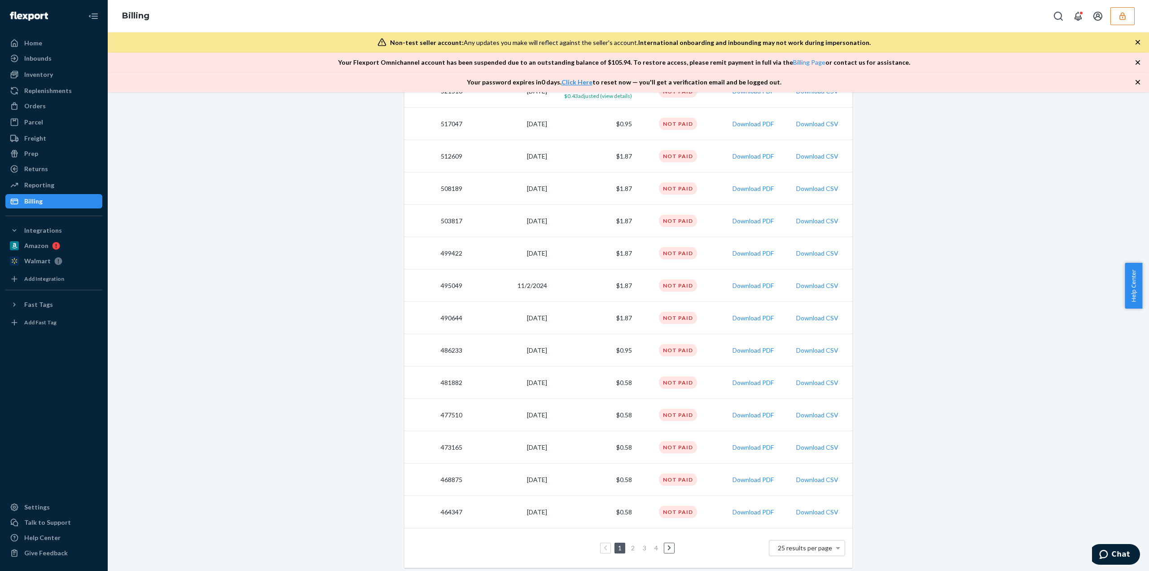
scroll to position [544, 0]
click at [631, 543] on link "2" at bounding box center [632, 546] width 7 height 8
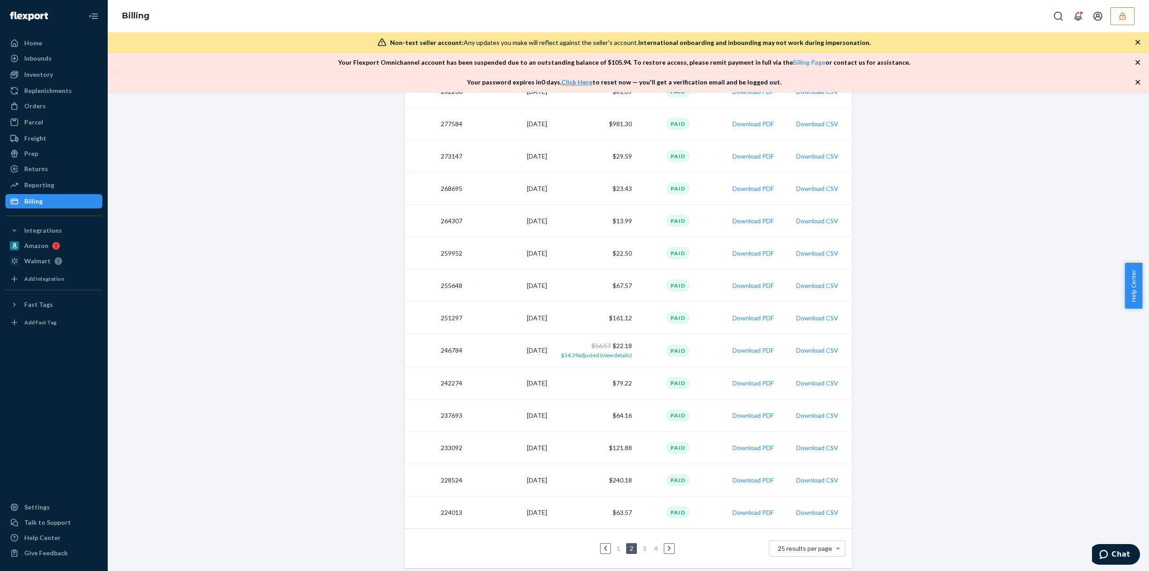
scroll to position [545, 0]
click at [615, 548] on link "1" at bounding box center [618, 547] width 7 height 8
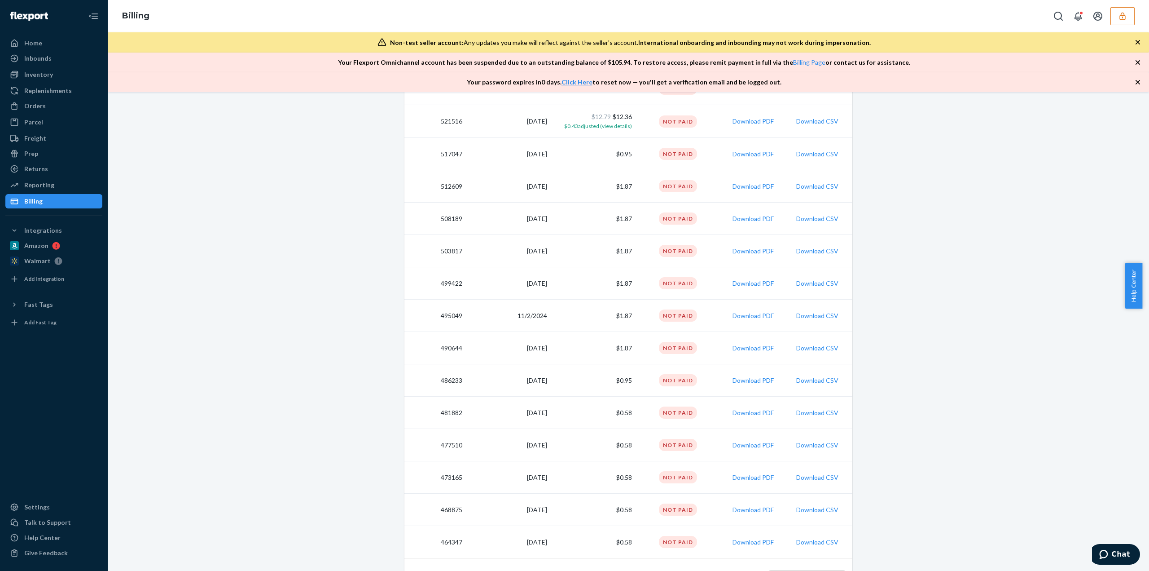
scroll to position [544, 0]
click at [1121, 19] on icon "button" at bounding box center [1123, 16] width 6 height 8
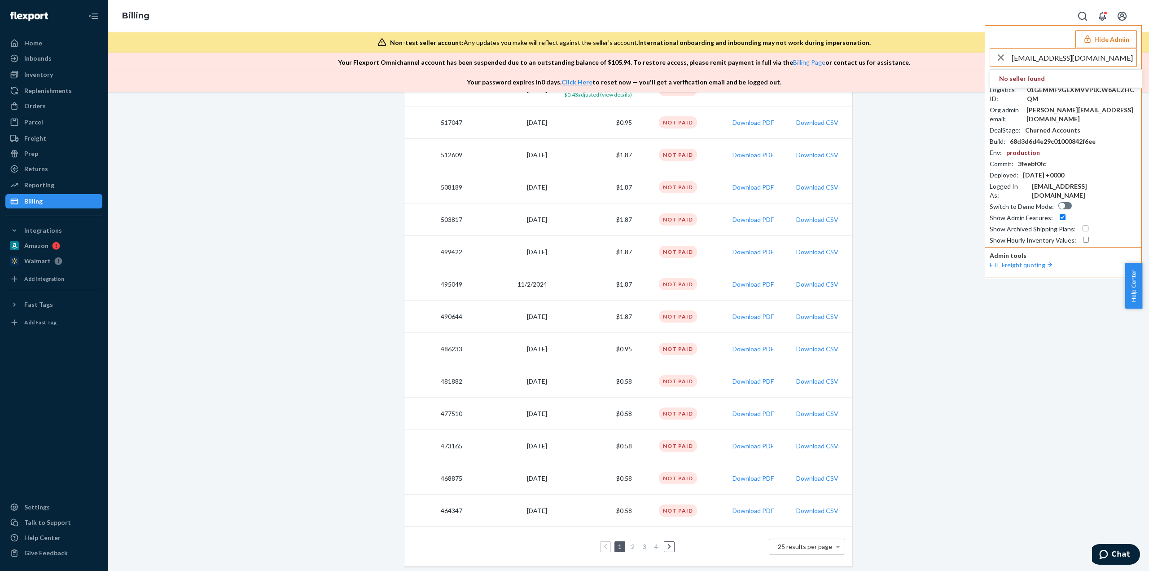
click at [1058, 59] on input "austinkarosi@hotmail.com" at bounding box center [1074, 57] width 125 height 18
click at [1055, 58] on input "austinkarosi@hotmail.com" at bounding box center [1074, 57] width 125 height 18
click at [1086, 57] on input "austinkarosihotmail.com" at bounding box center [1074, 57] width 125 height 18
click at [1040, 53] on input "austinkarosihotmail" at bounding box center [1074, 57] width 125 height 18
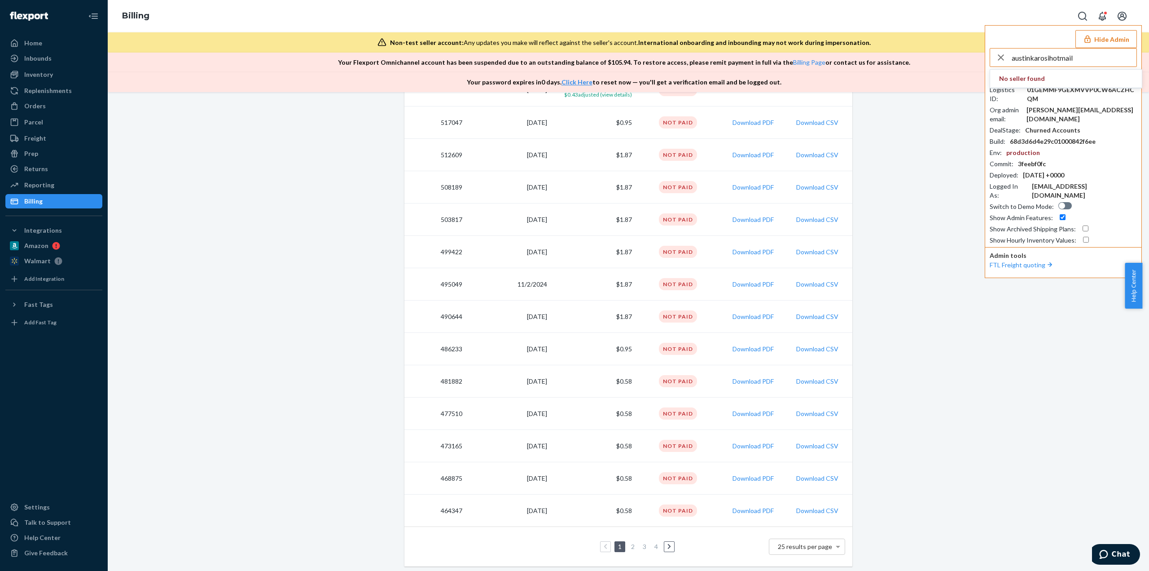
paste input "sfnonboardingrunnerssunglassesflexportcom"
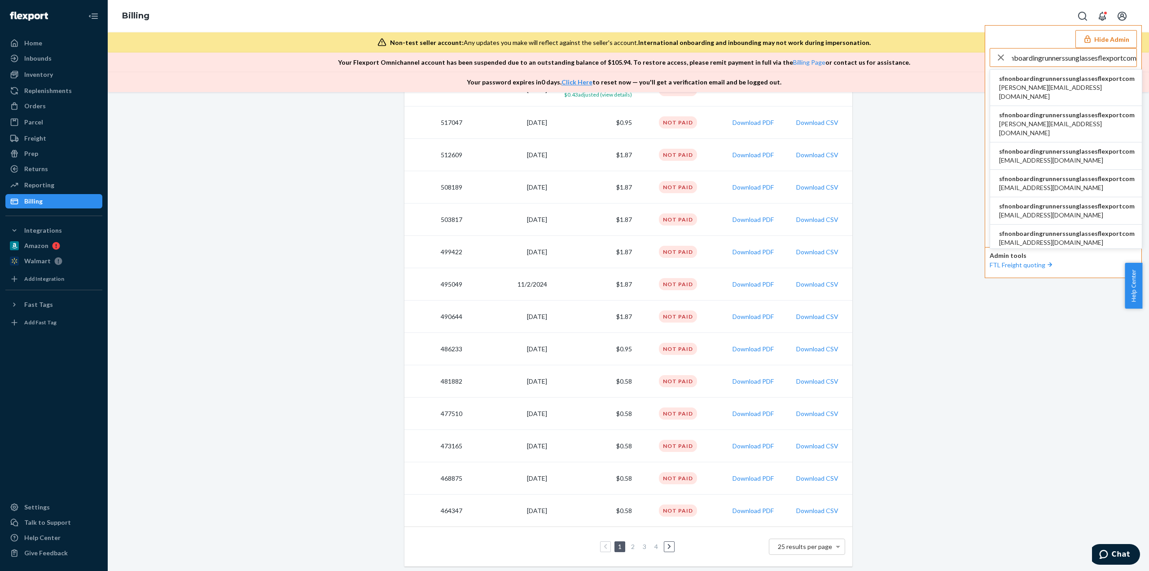
type input "sfnonboardingrunnerssunglassesflexportcom"
click at [1061, 74] on span "sfnonboardingrunnerssunglassesflexportcom" at bounding box center [1067, 78] width 136 height 9
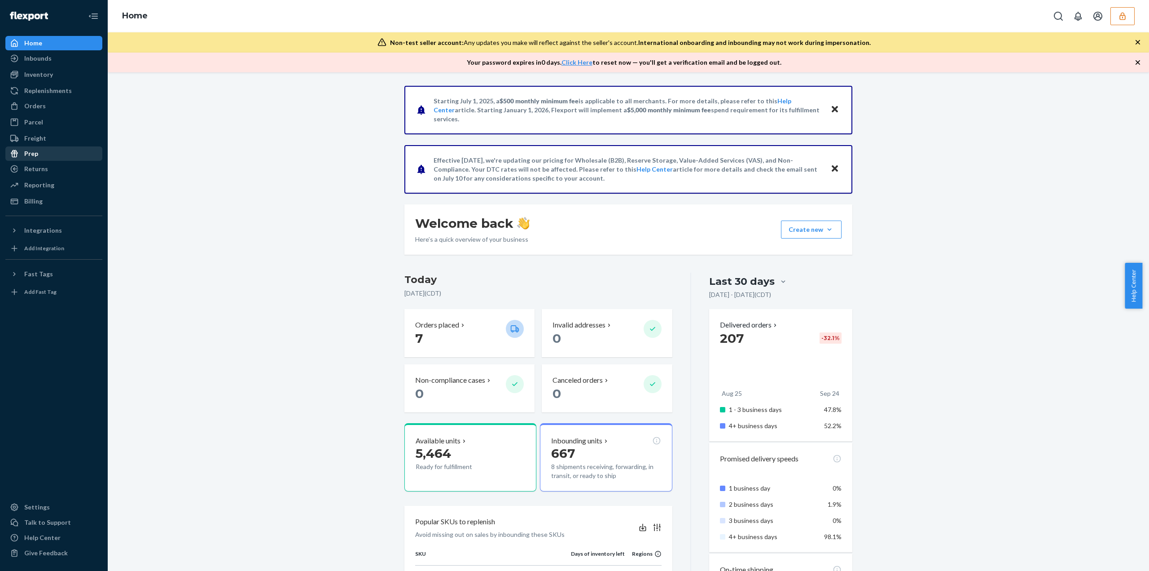
click at [70, 168] on div "Returns" at bounding box center [53, 169] width 95 height 13
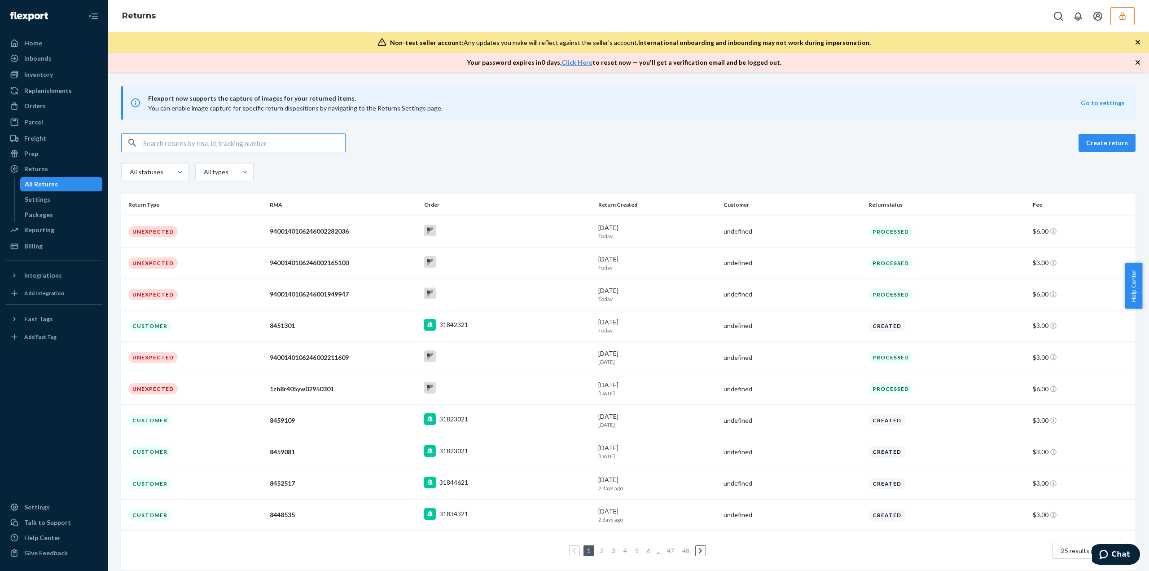
click at [167, 140] on input "text" at bounding box center [244, 143] width 202 height 18
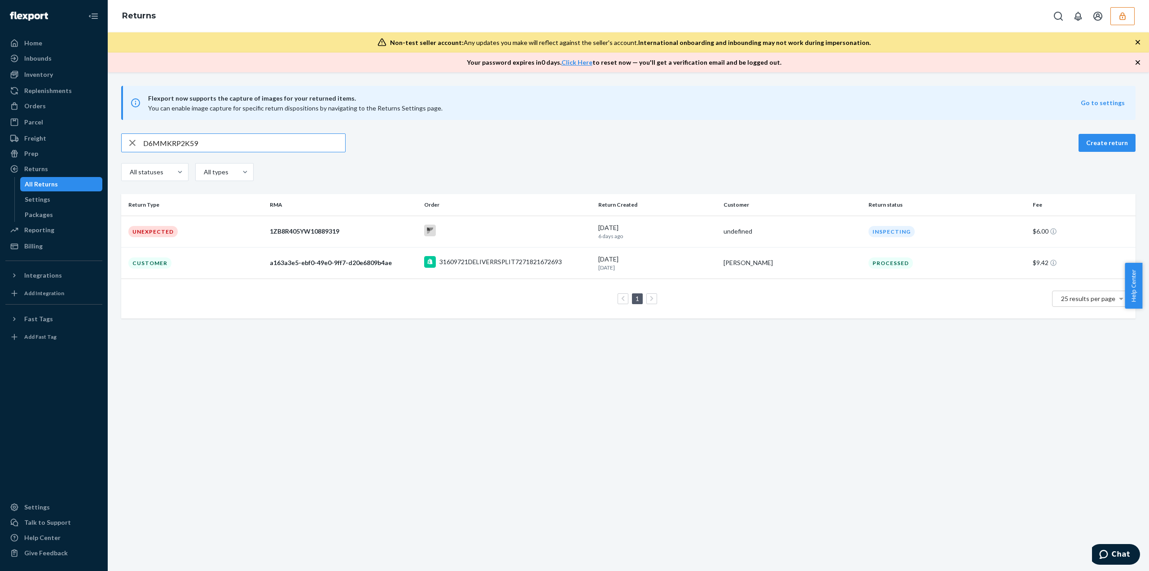
type input "D6MMKRP2K59"
click at [340, 227] on div "1ZB8R405YW10889319" at bounding box center [343, 231] width 147 height 9
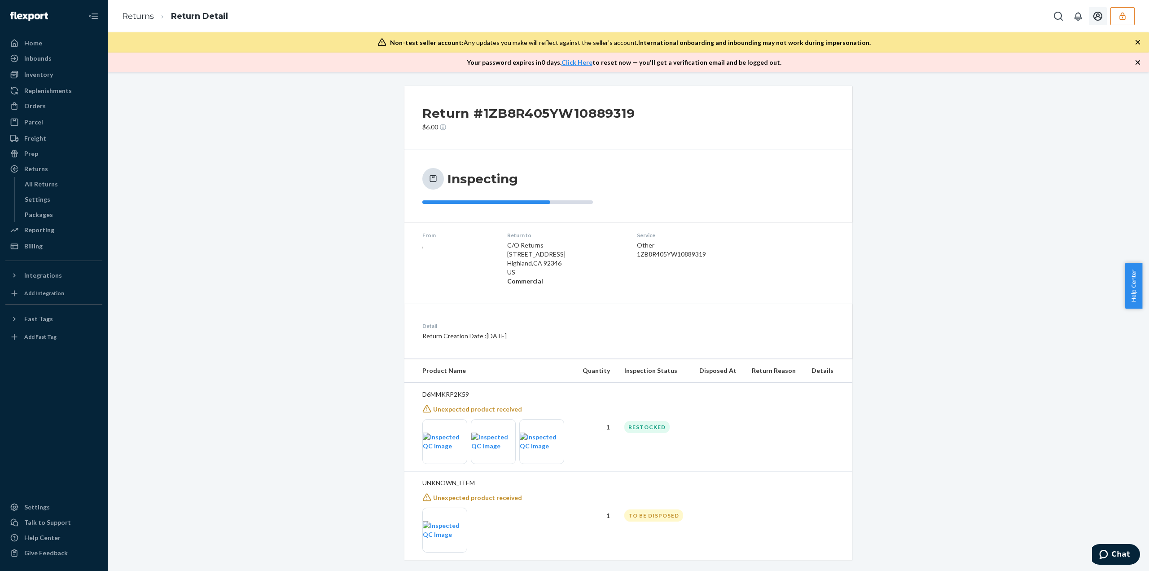
click at [1115, 15] on button "button" at bounding box center [1123, 16] width 24 height 18
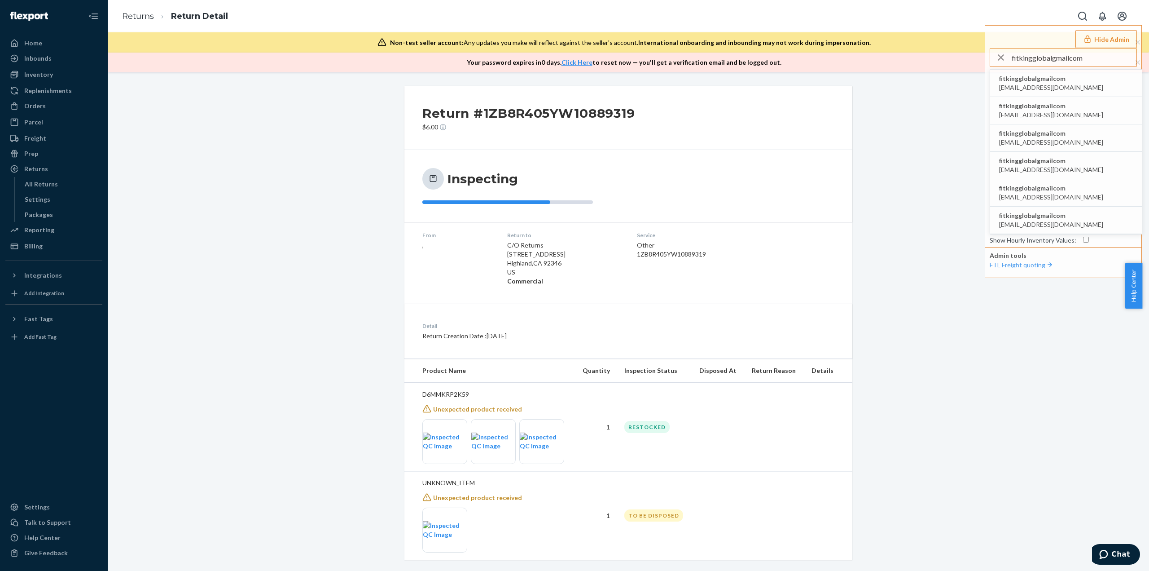
type input "fitkingglobalgmailcom"
click at [1028, 81] on span "fitkingglobalgmailcom" at bounding box center [1051, 78] width 104 height 9
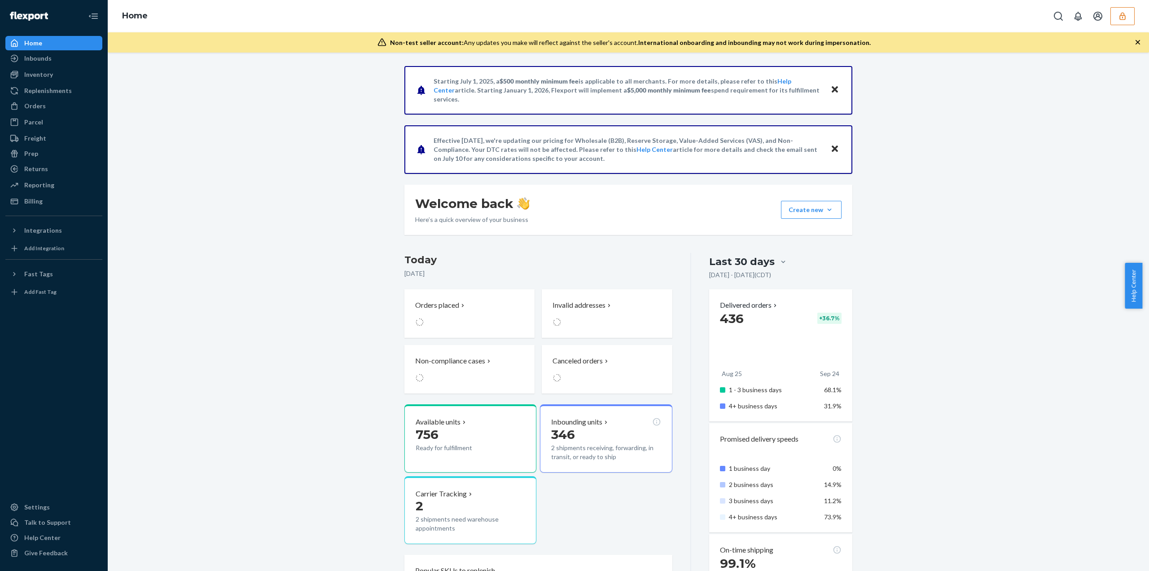
click at [66, 105] on div "Orders" at bounding box center [53, 106] width 95 height 13
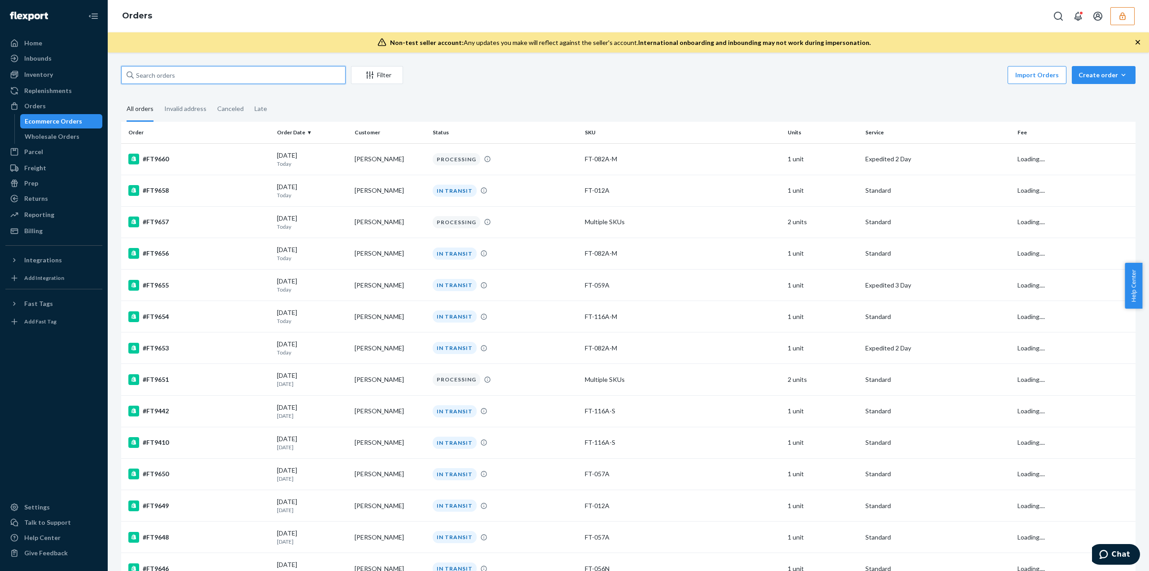
click at [146, 76] on input "text" at bounding box center [233, 75] width 224 height 18
paste input "FT9609"
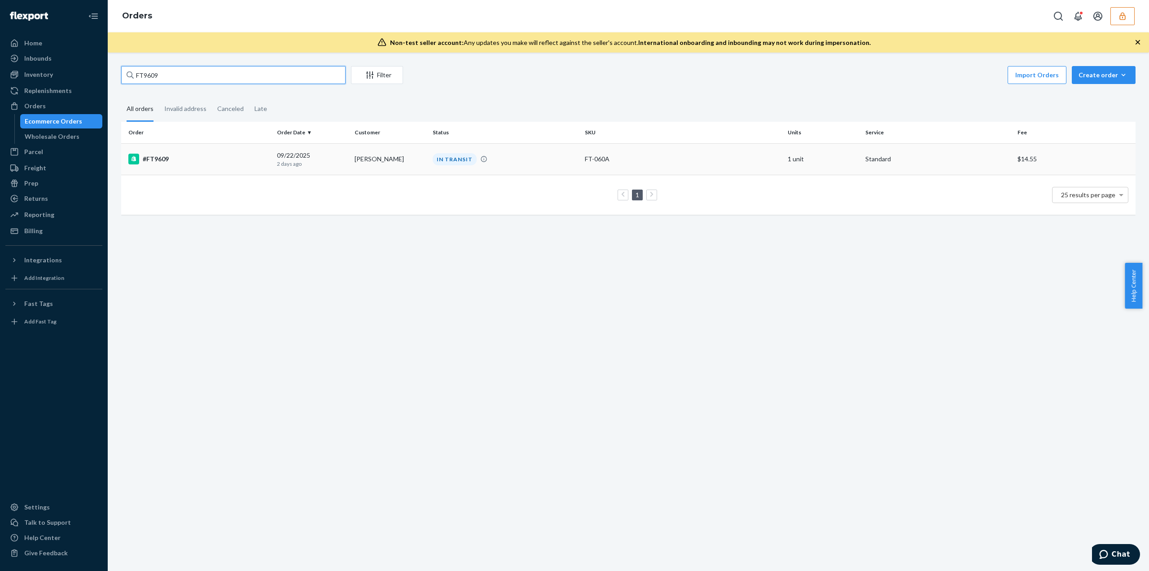
type input "FT9609"
click at [249, 154] on div "#FT9609" at bounding box center [198, 159] width 141 height 11
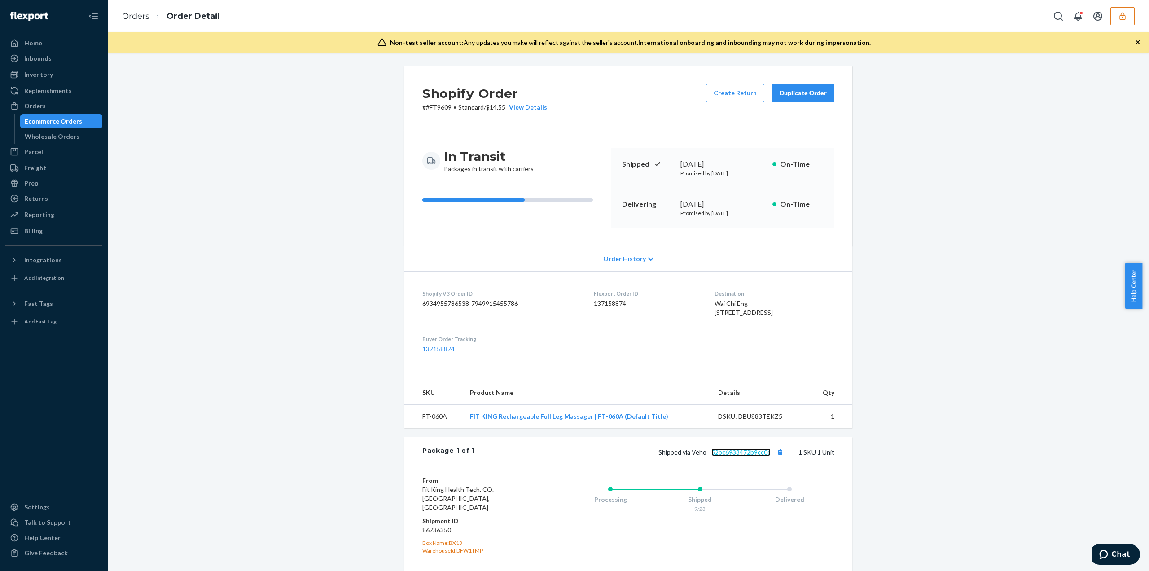
click at [724, 456] on link "52bc6938472b9cc0c" at bounding box center [741, 452] width 59 height 8
click at [778, 457] on button "Copy tracking number" at bounding box center [780, 452] width 12 height 12
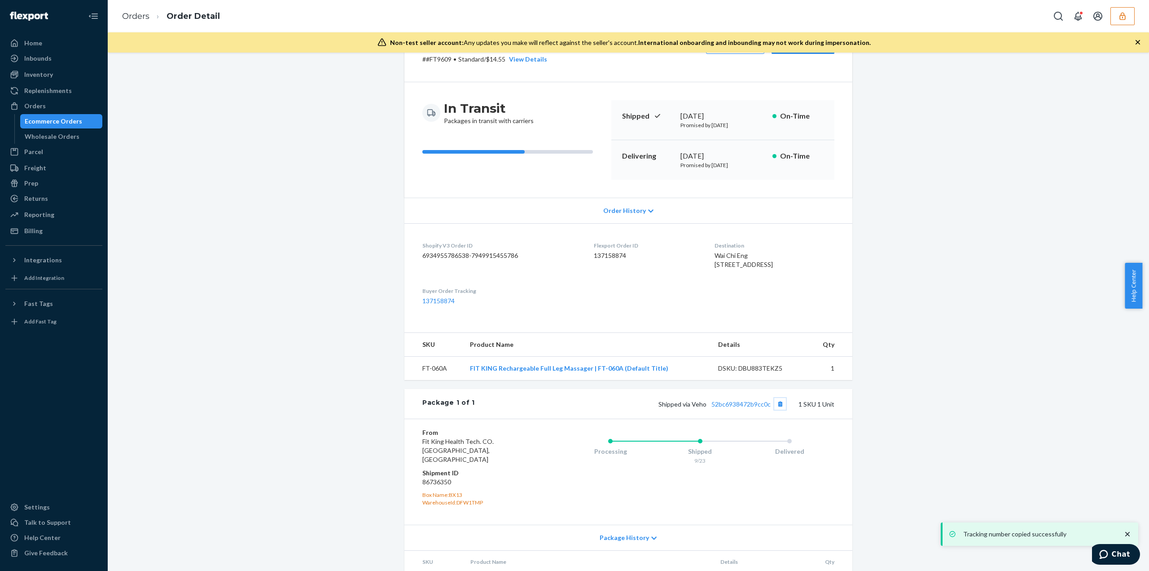
scroll to position [91, 0]
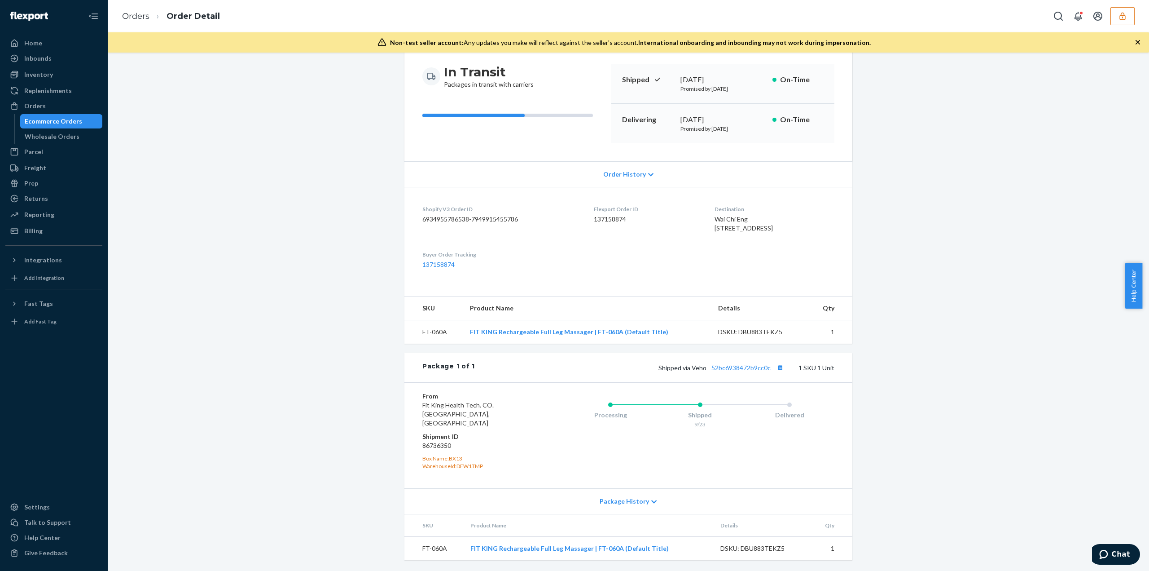
click at [434, 441] on dd "86736350" at bounding box center [475, 445] width 107 height 9
click at [435, 444] on dd "86736350" at bounding box center [475, 445] width 107 height 9
click at [435, 445] on dd "86736350" at bounding box center [475, 445] width 107 height 9
click at [435, 446] on dd "86736350" at bounding box center [475, 445] width 107 height 9
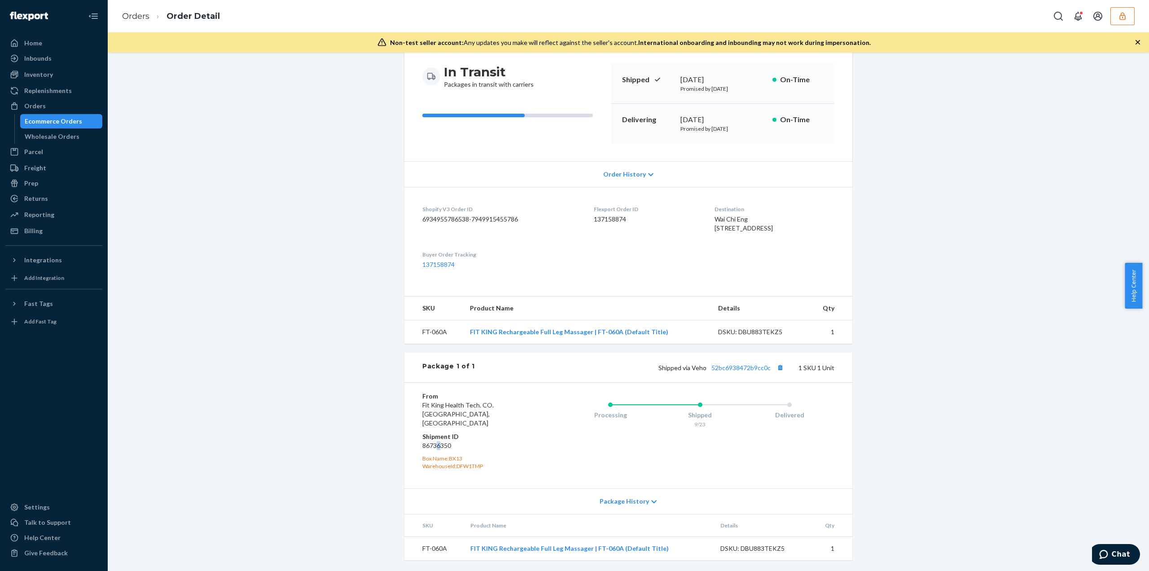
click at [435, 446] on dd "86736350" at bounding box center [475, 445] width 107 height 9
